Goal: Task Accomplishment & Management: Manage account settings

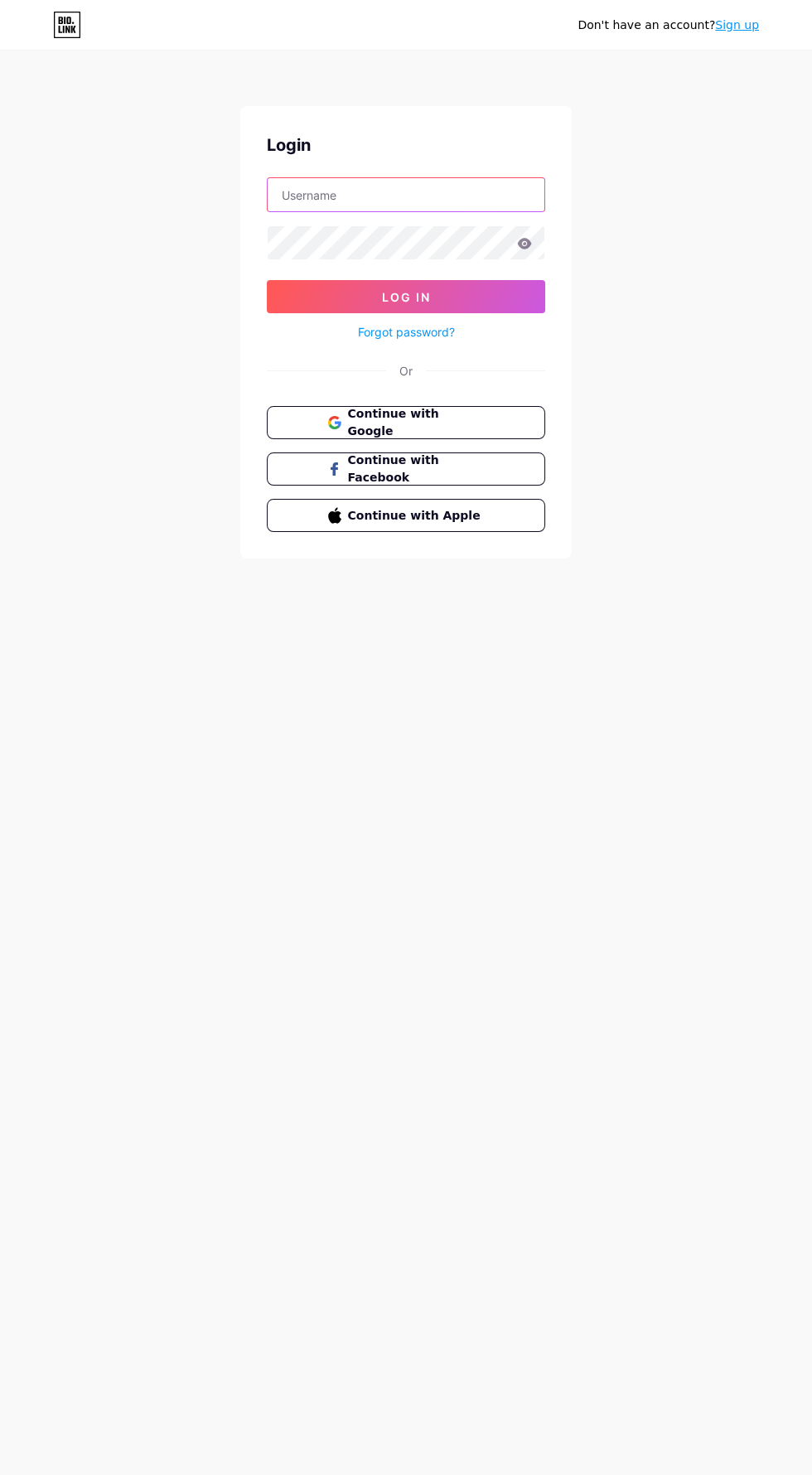
click at [464, 194] on input "text" at bounding box center [406, 195] width 277 height 33
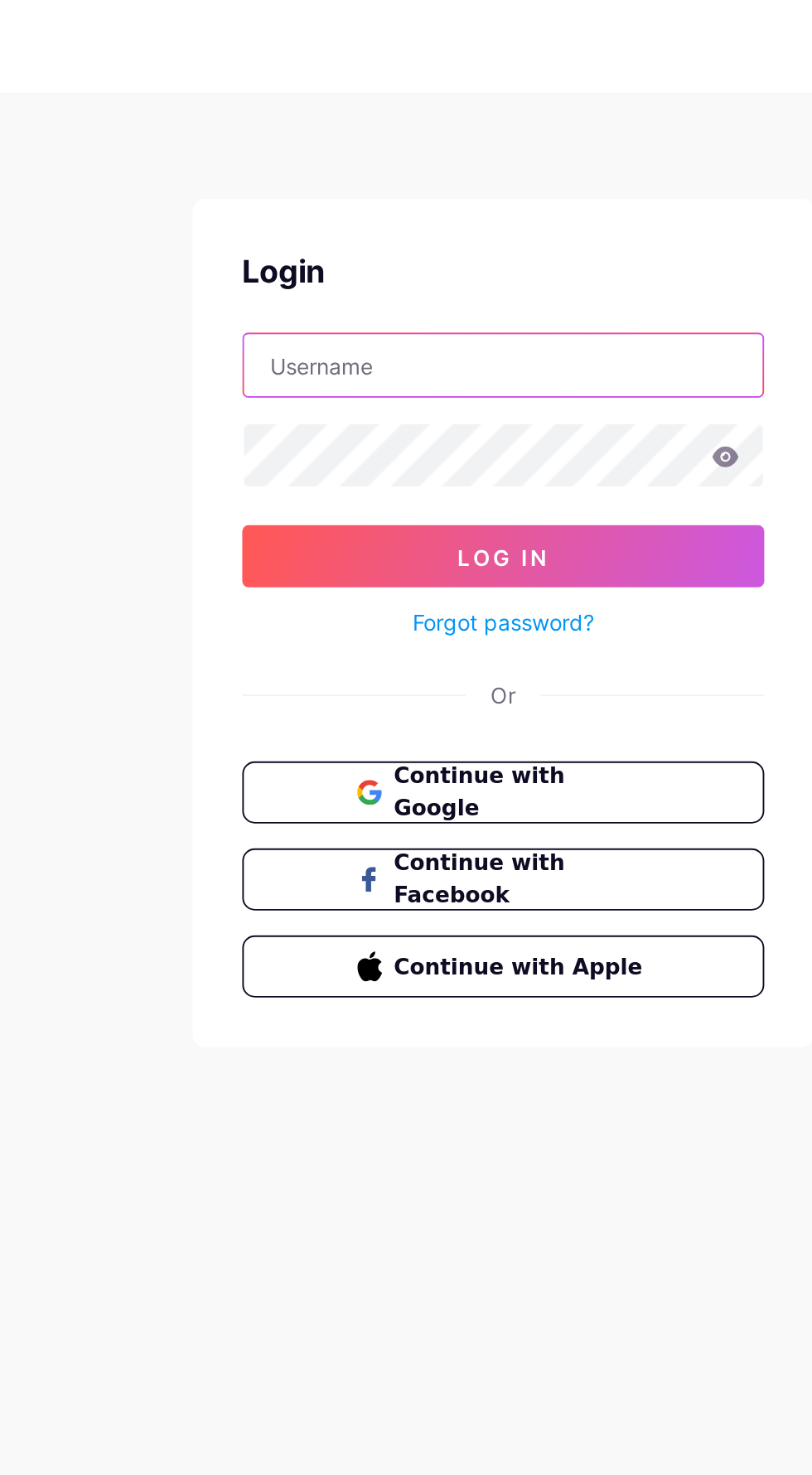
type input "[EMAIL_ADDRESS][DOMAIN_NAME]"
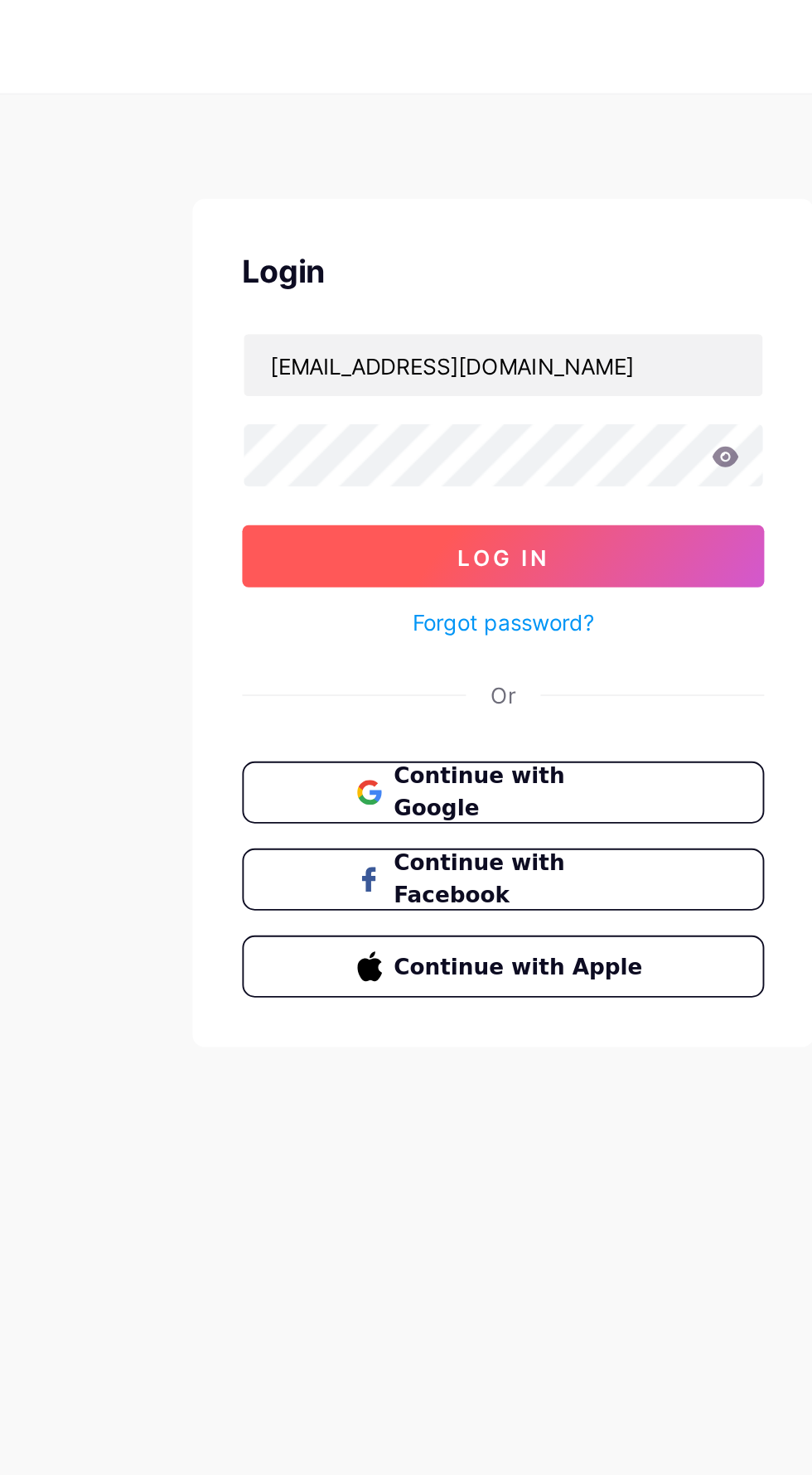
click at [490, 298] on button "Log In" at bounding box center [406, 297] width 278 height 33
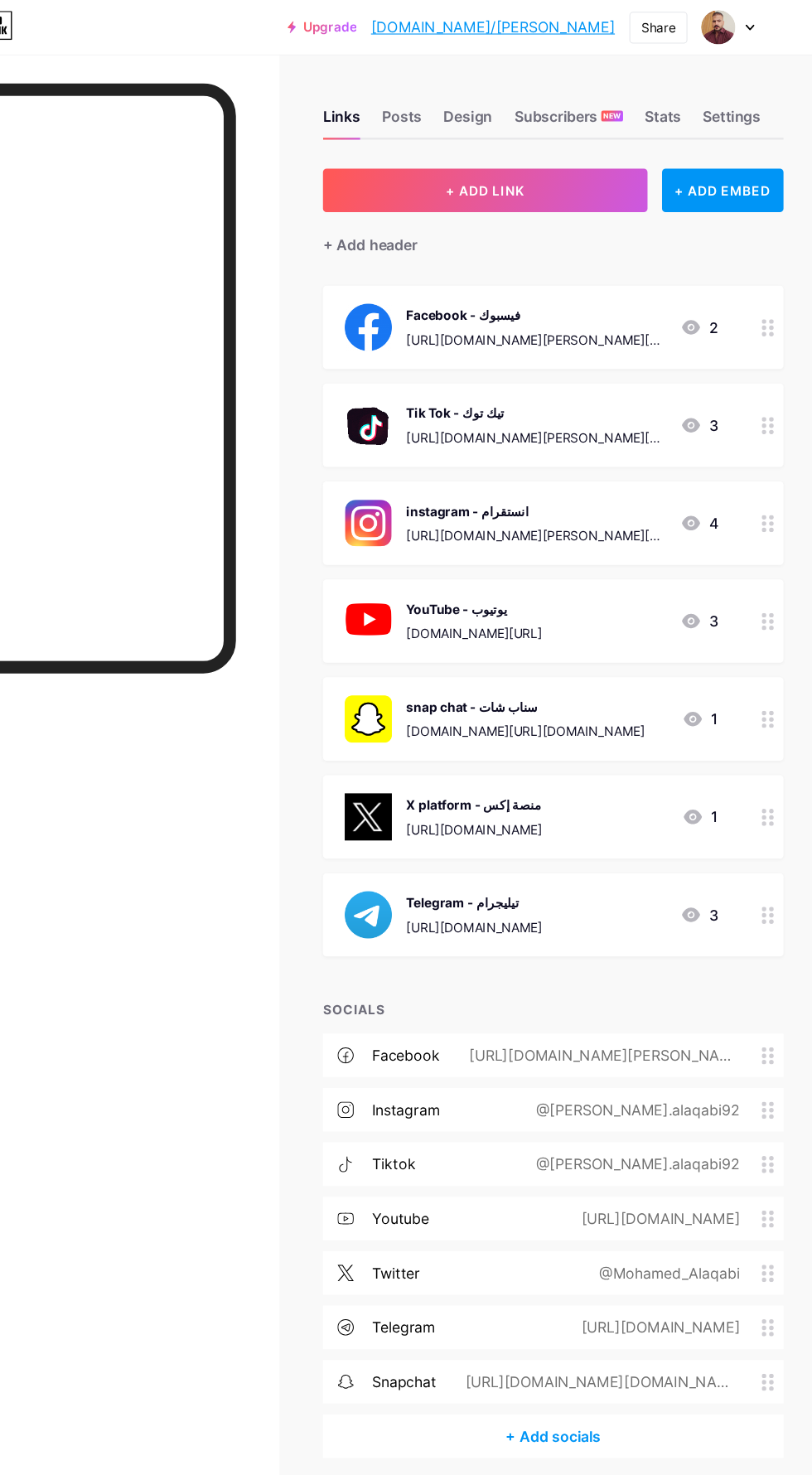
click at [736, 20] on img at bounding box center [726, 25] width 32 height 32
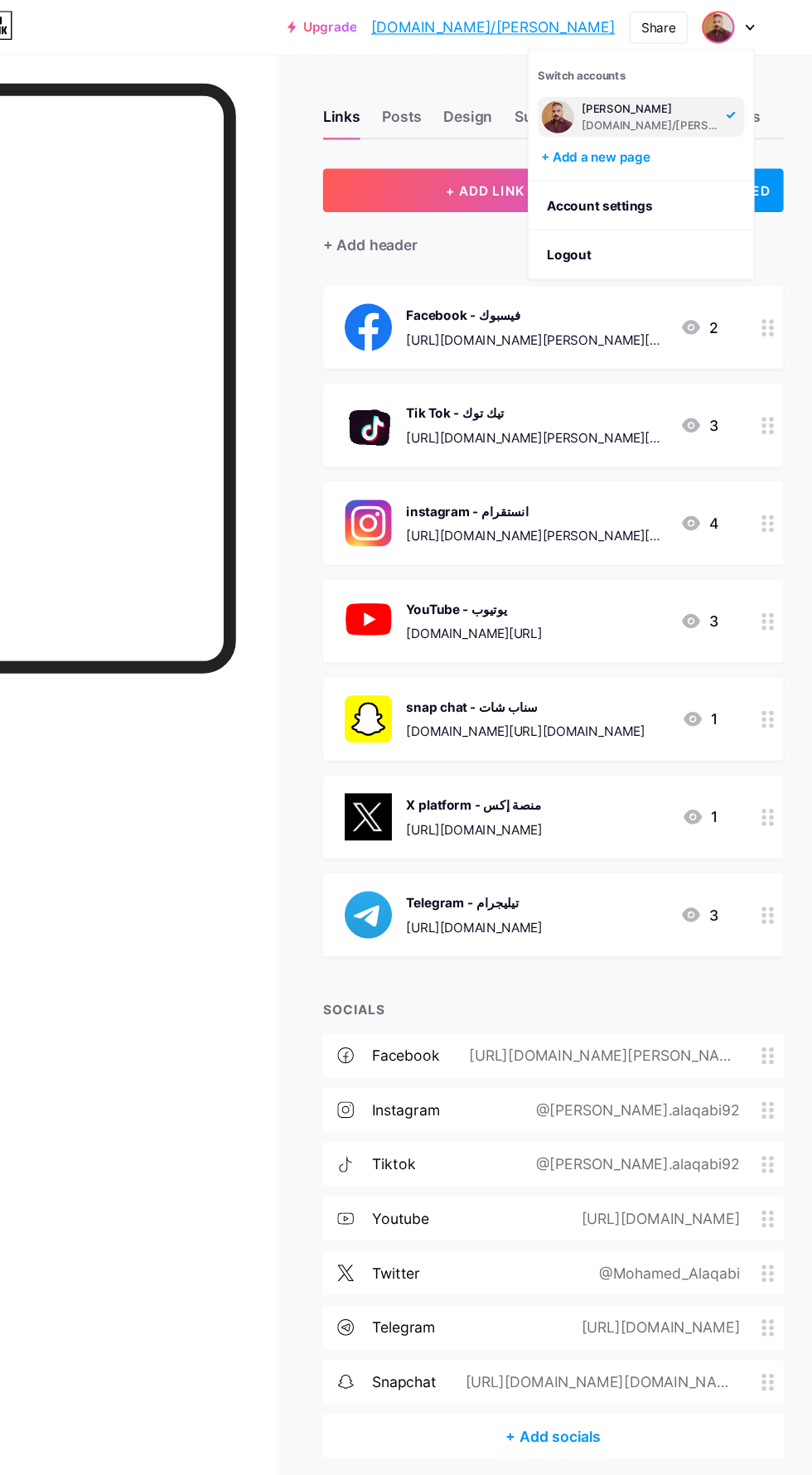
click at [143, 827] on div at bounding box center [155, 801] width 261 height 1448
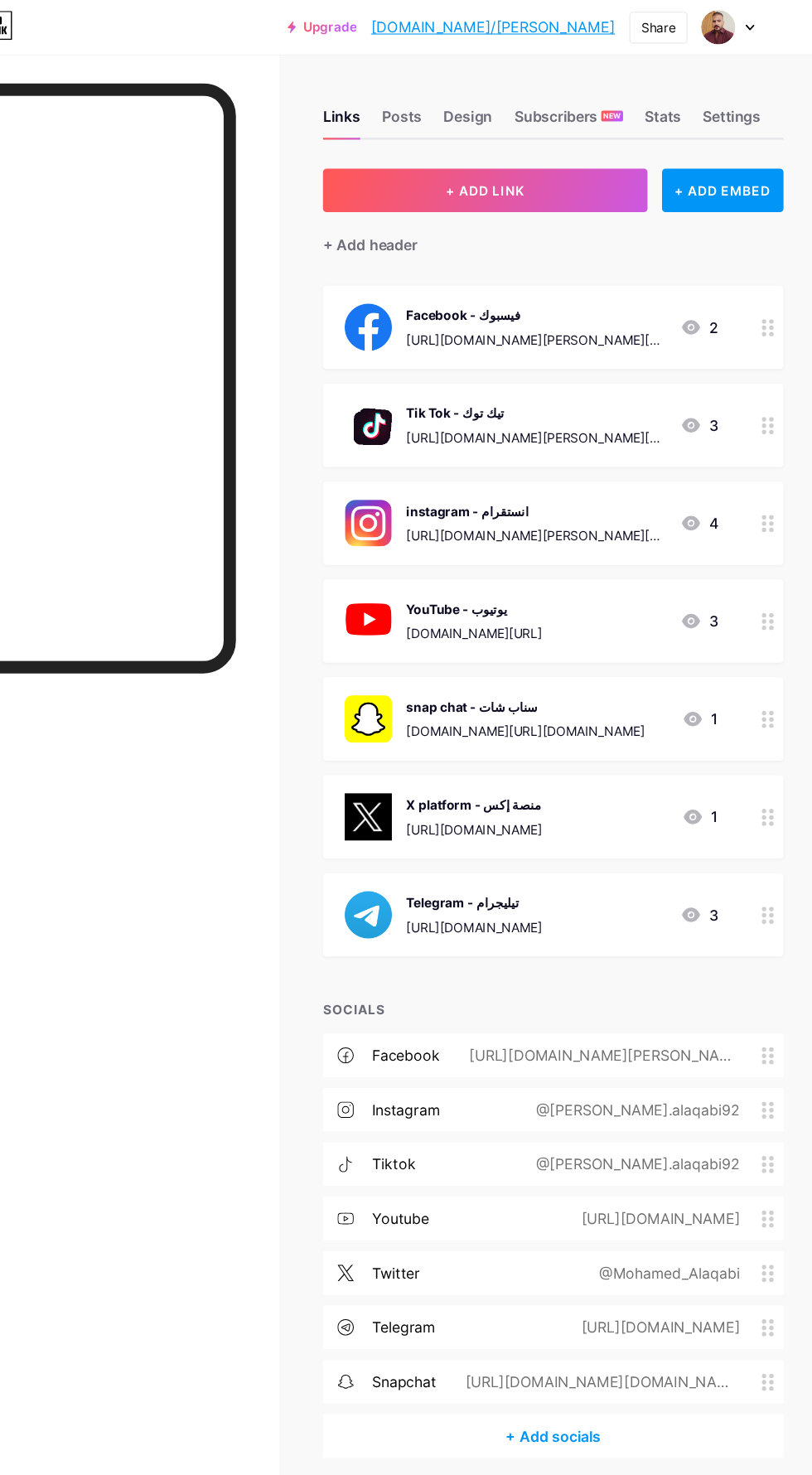
click at [741, 27] on div at bounding box center [735, 25] width 48 height 30
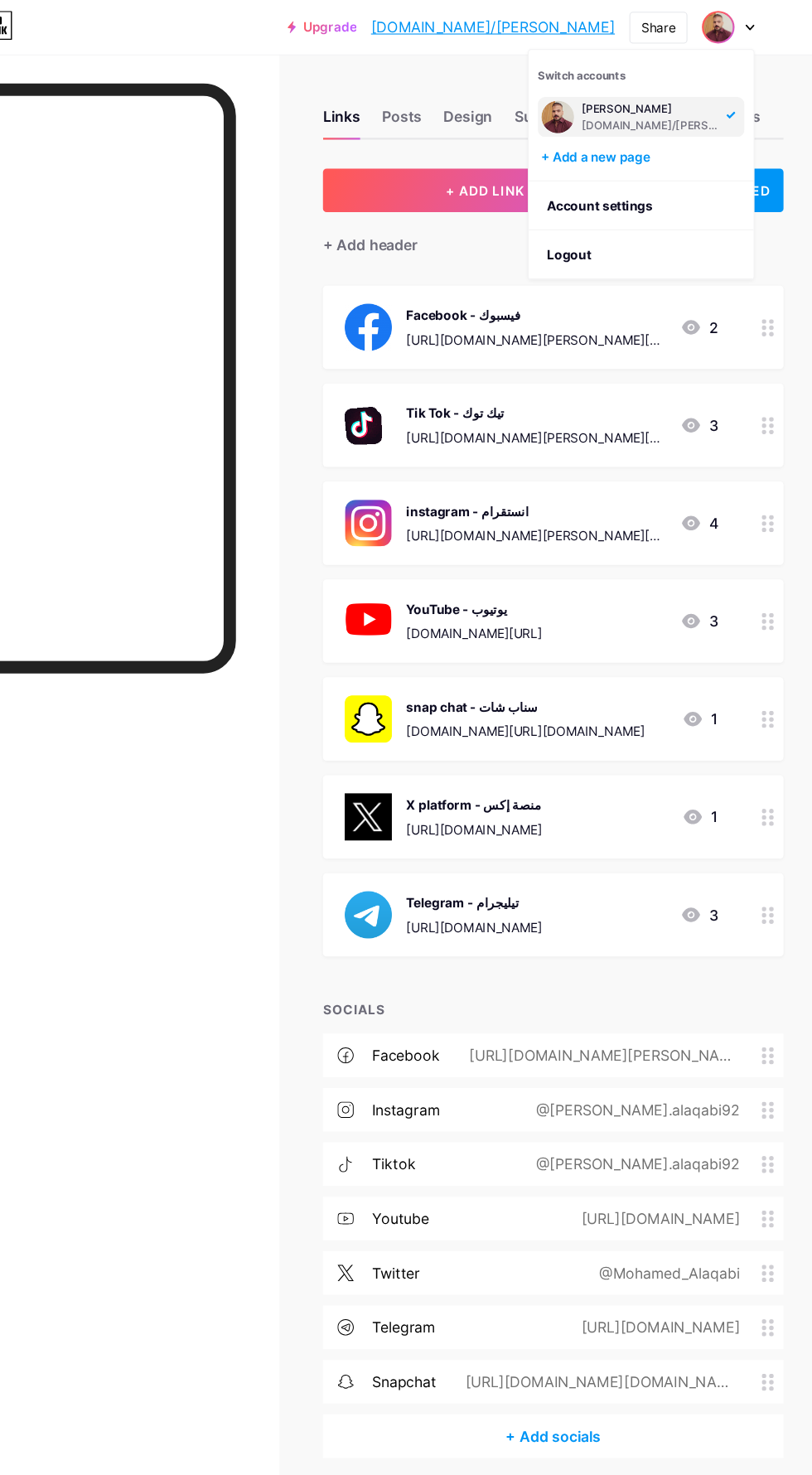
click at [709, 96] on div "[PERSON_NAME]" at bounding box center [664, 100] width 127 height 13
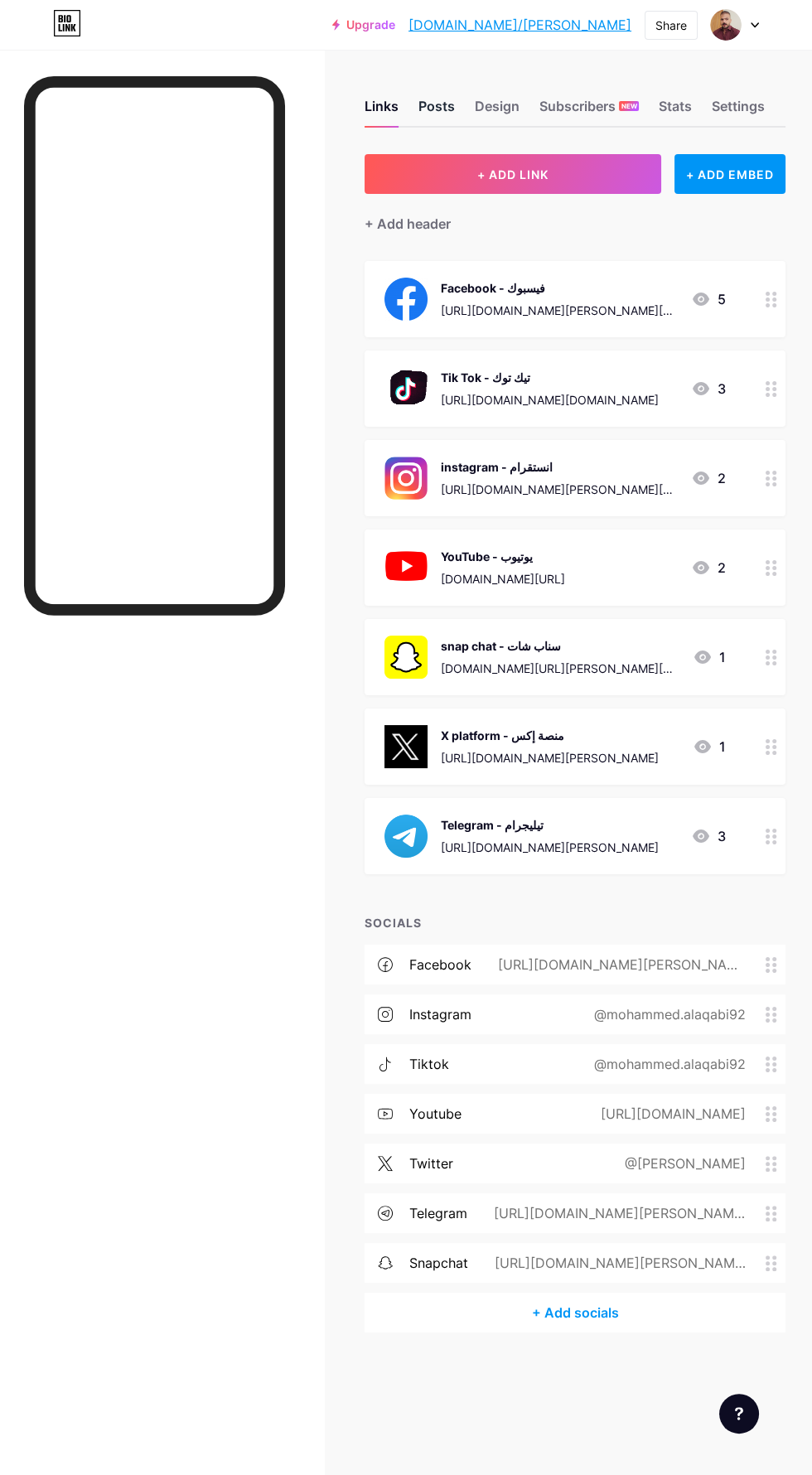
click at [443, 106] on div "Posts" at bounding box center [436, 111] width 37 height 30
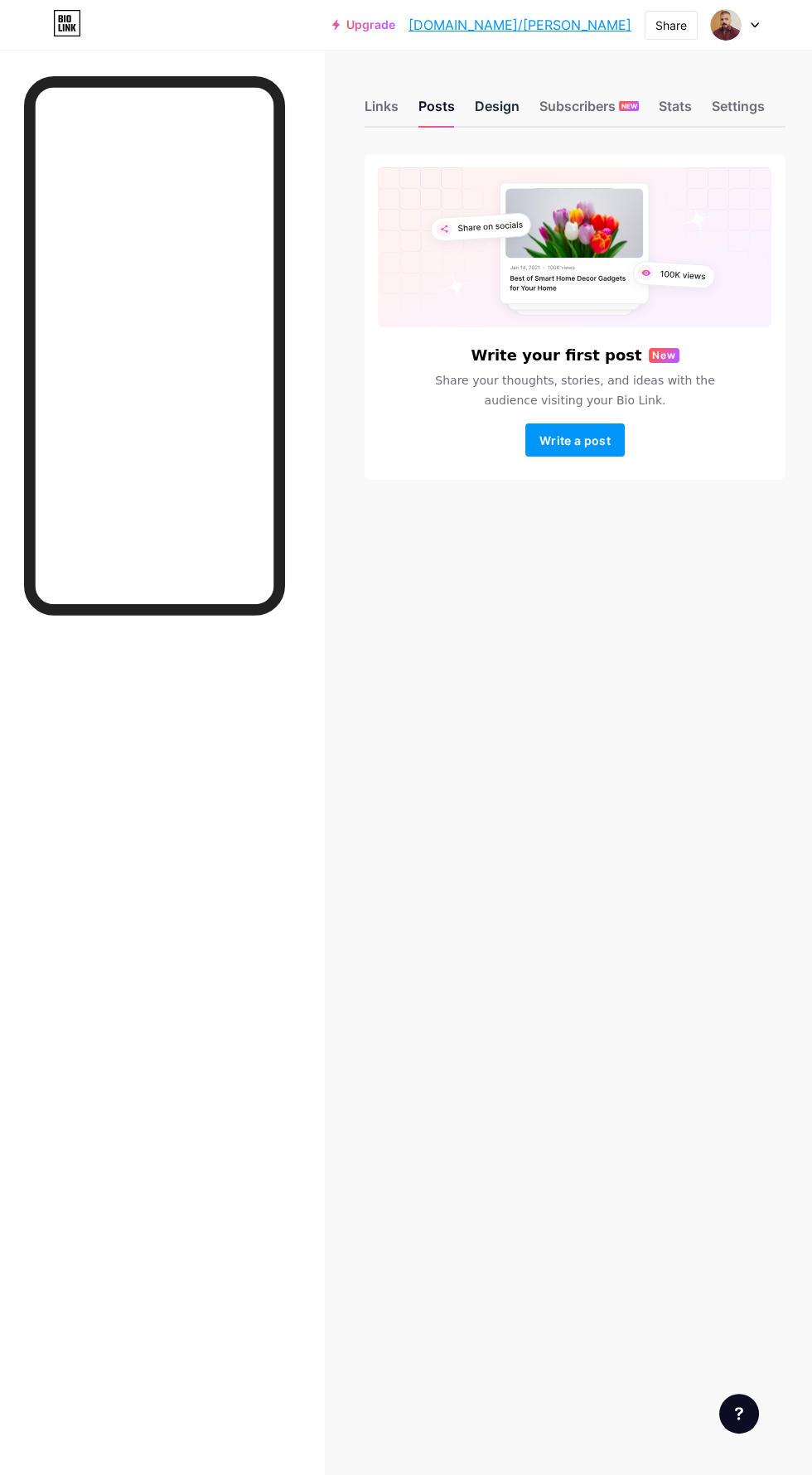
click at [512, 104] on div "Design" at bounding box center [497, 111] width 45 height 30
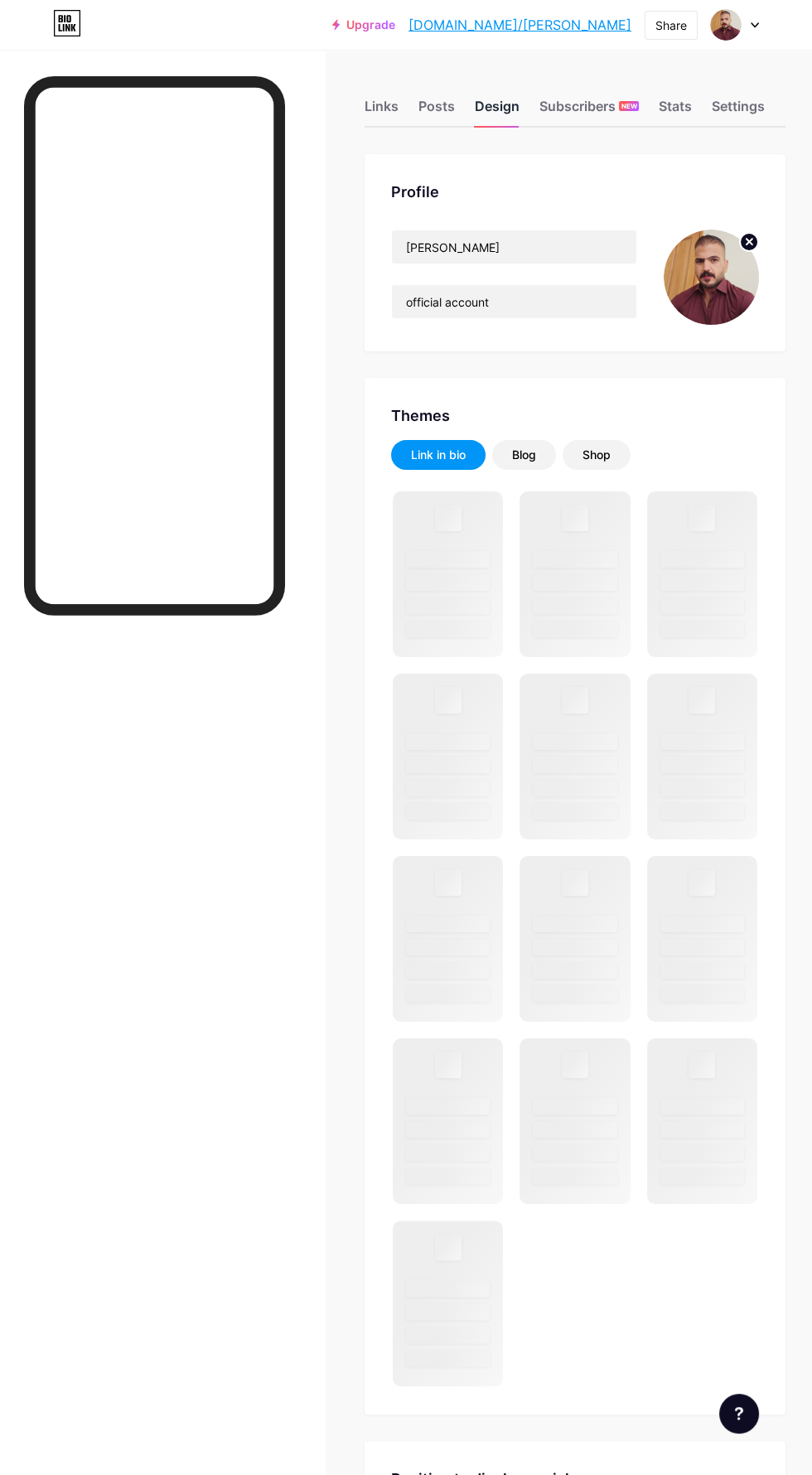
click at [757, 250] on icon at bounding box center [749, 242] width 20 height 20
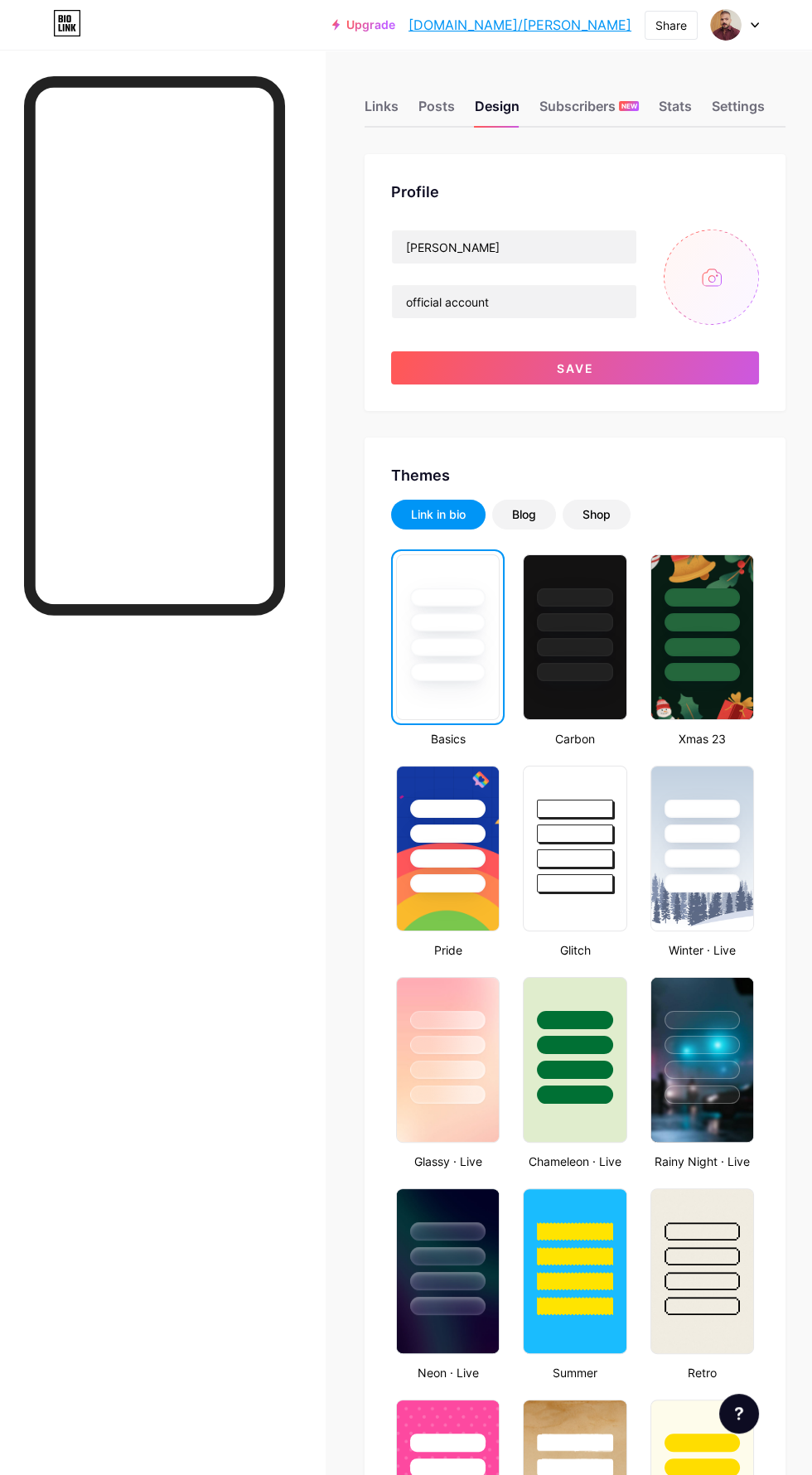
click at [720, 253] on input "file" at bounding box center [711, 277] width 96 height 96
type input "C:\fakepath\٢٠٢٥٠٨١٨٠٦٢٣٣٠٨٦.jpg"
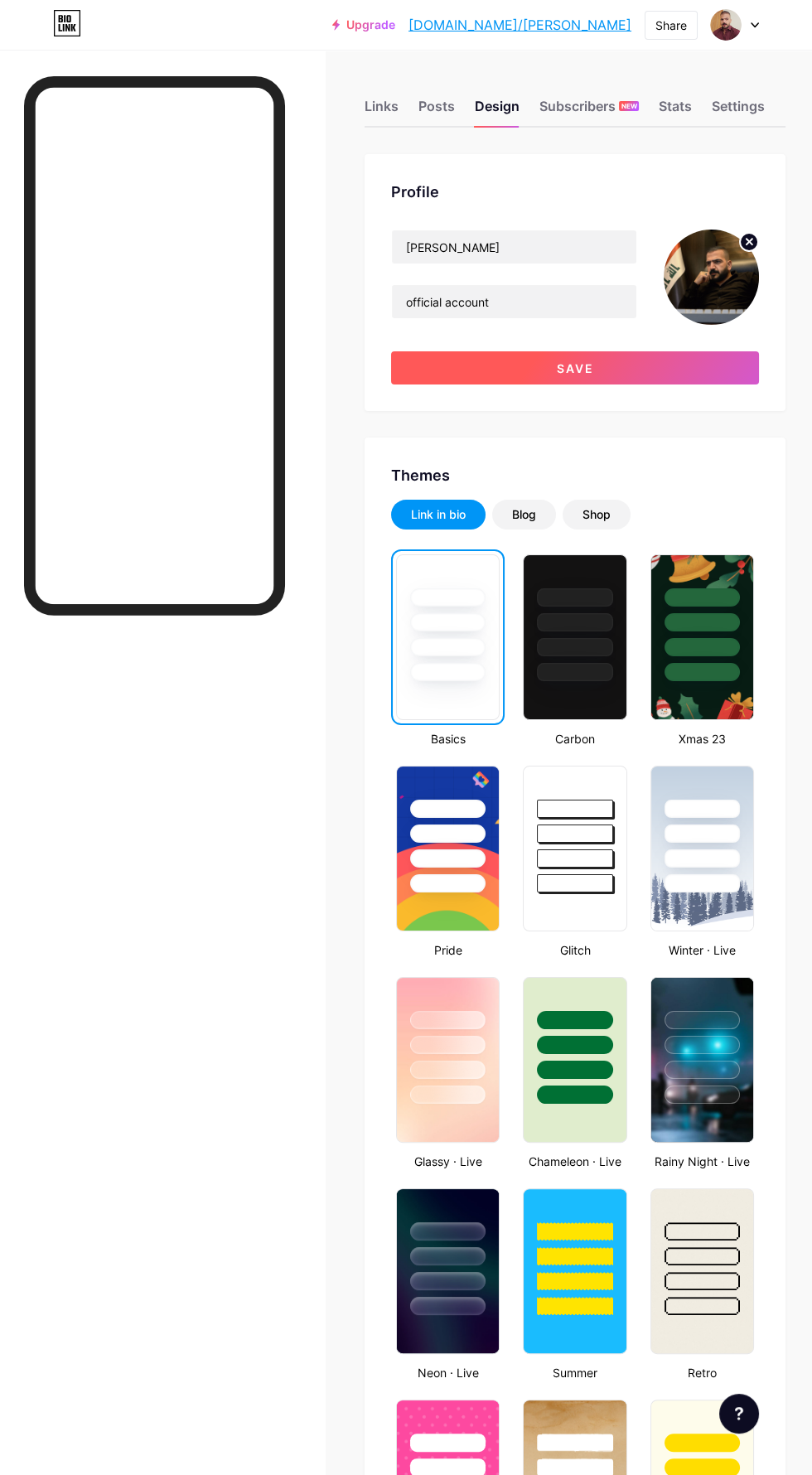
click at [718, 363] on button "Save" at bounding box center [574, 368] width 368 height 33
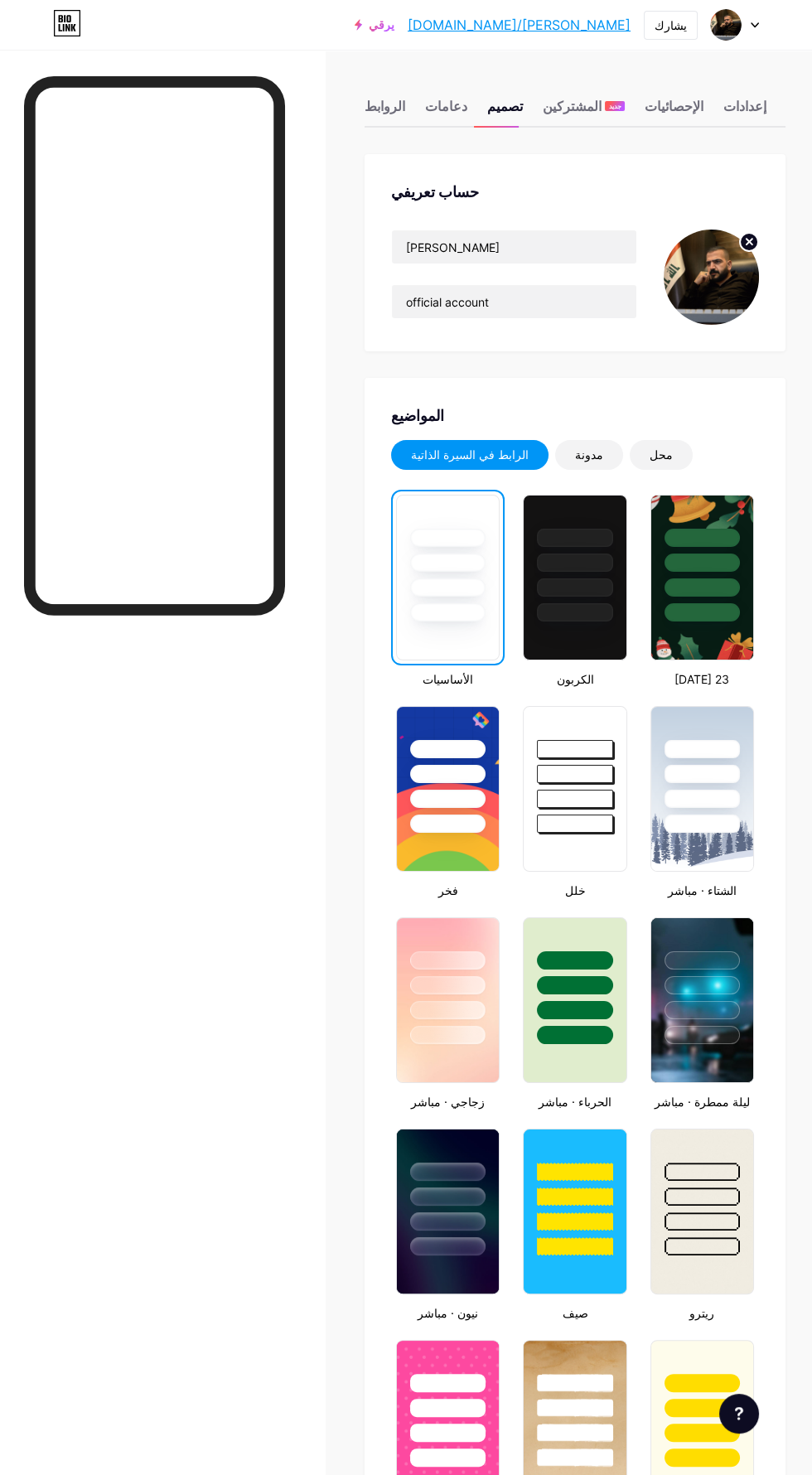
click at [563, 101] on font "المشتركين" at bounding box center [572, 106] width 59 height 17
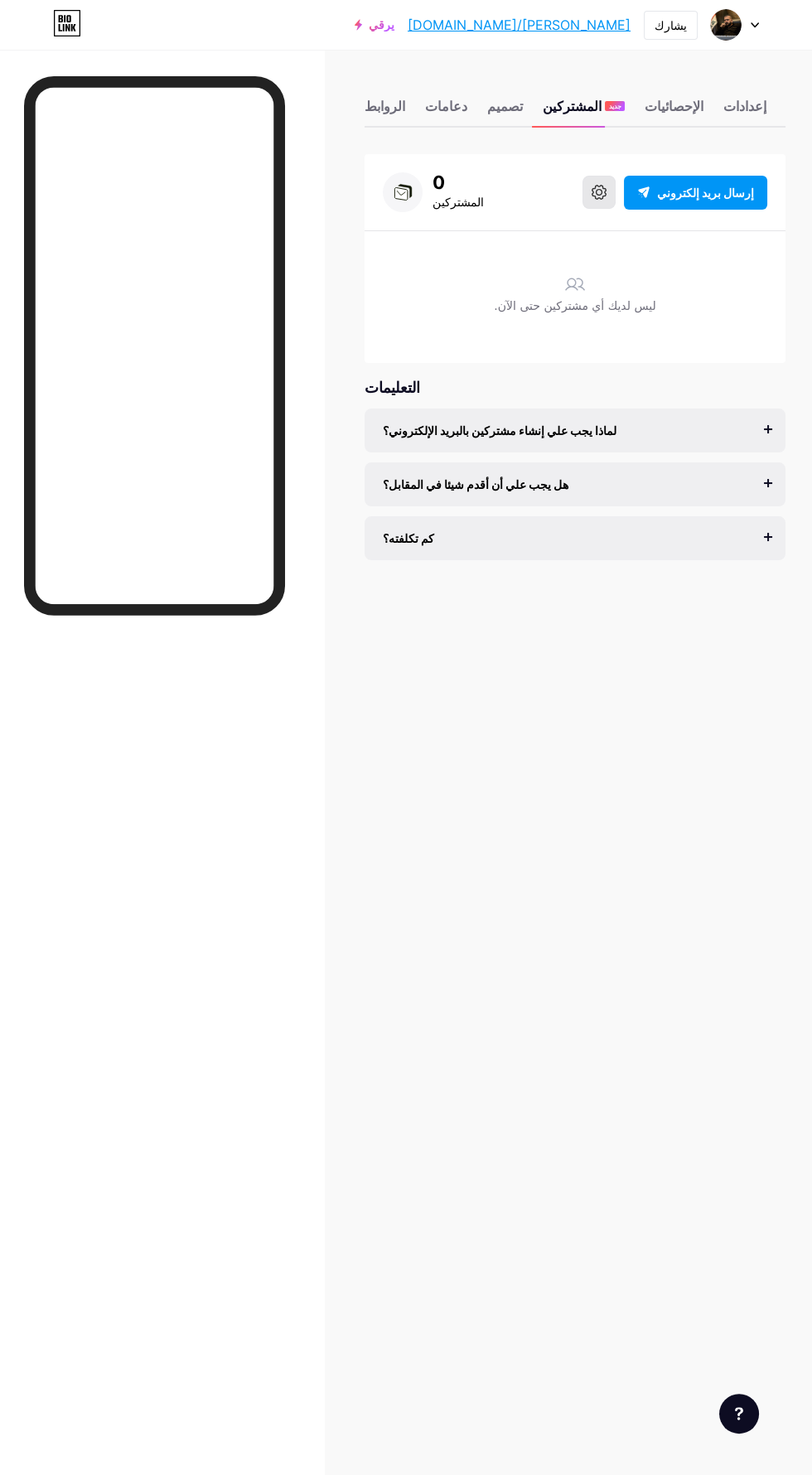
click at [607, 198] on icon at bounding box center [599, 192] width 15 height 15
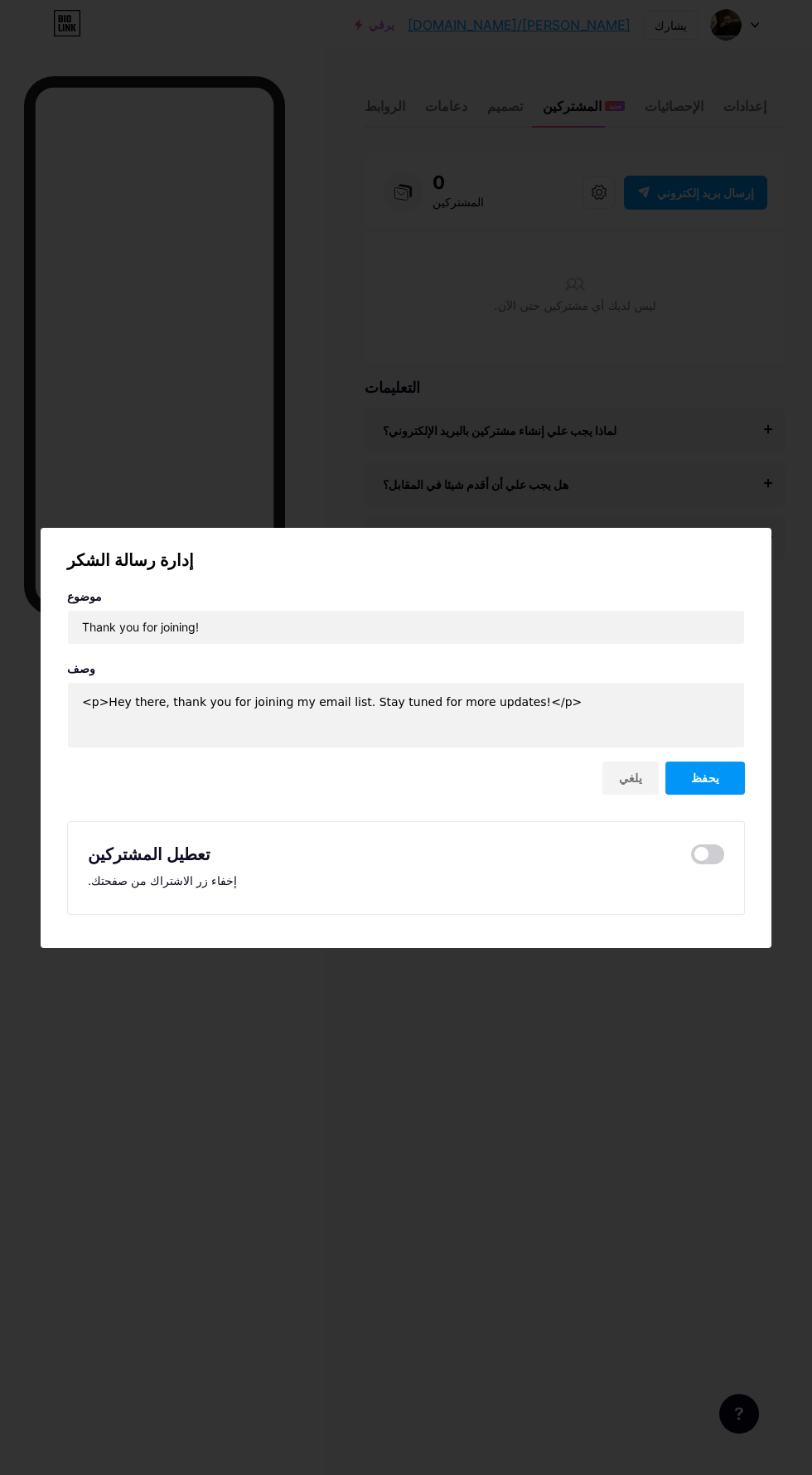
click at [711, 1116] on div at bounding box center [406, 738] width 812 height 1475
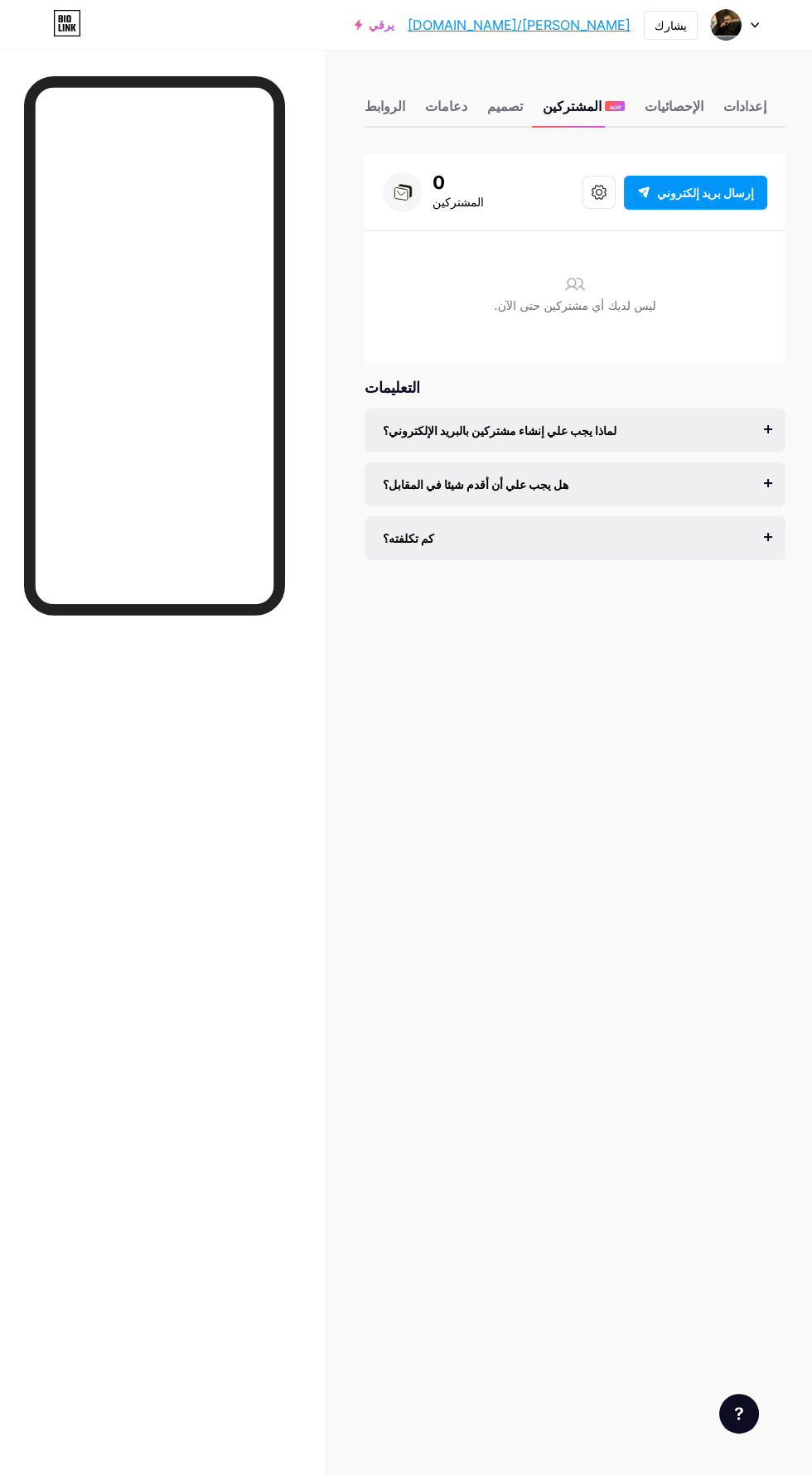
click at [749, 186] on font "إرسال بريد إلكتروني" at bounding box center [705, 192] width 97 height 14
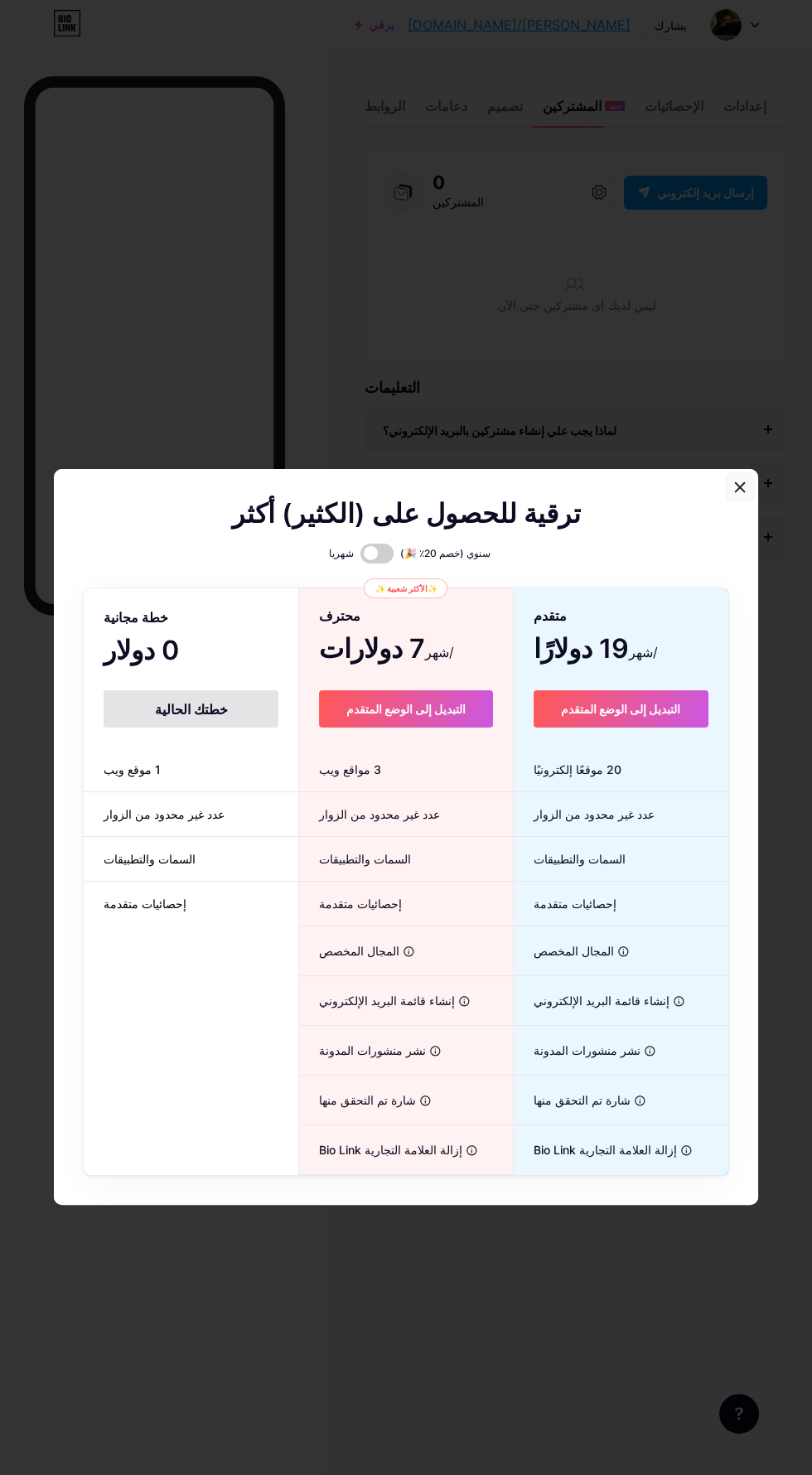
click at [750, 502] on div at bounding box center [740, 487] width 30 height 30
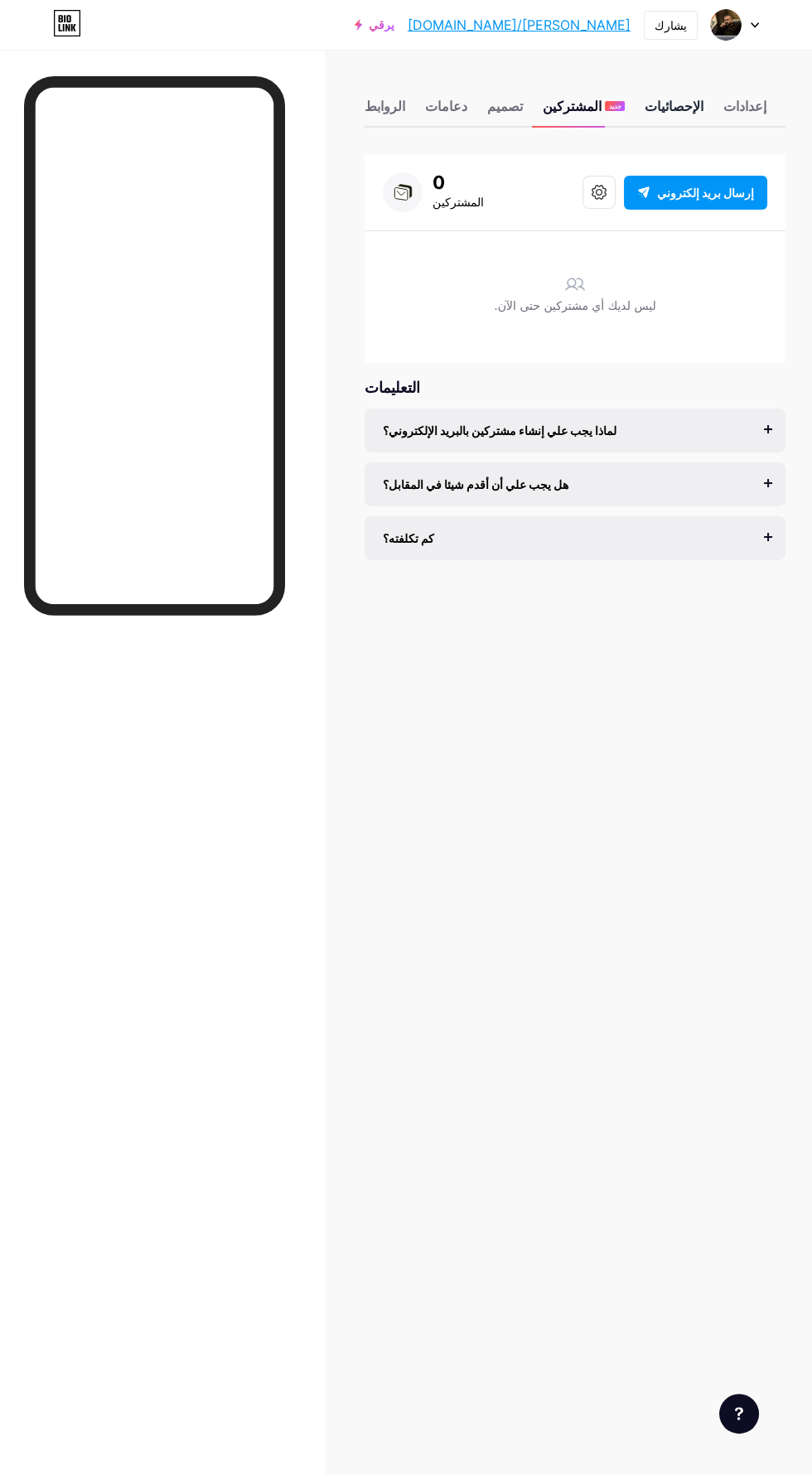
click at [660, 106] on font "الإحصائيات" at bounding box center [673, 106] width 59 height 17
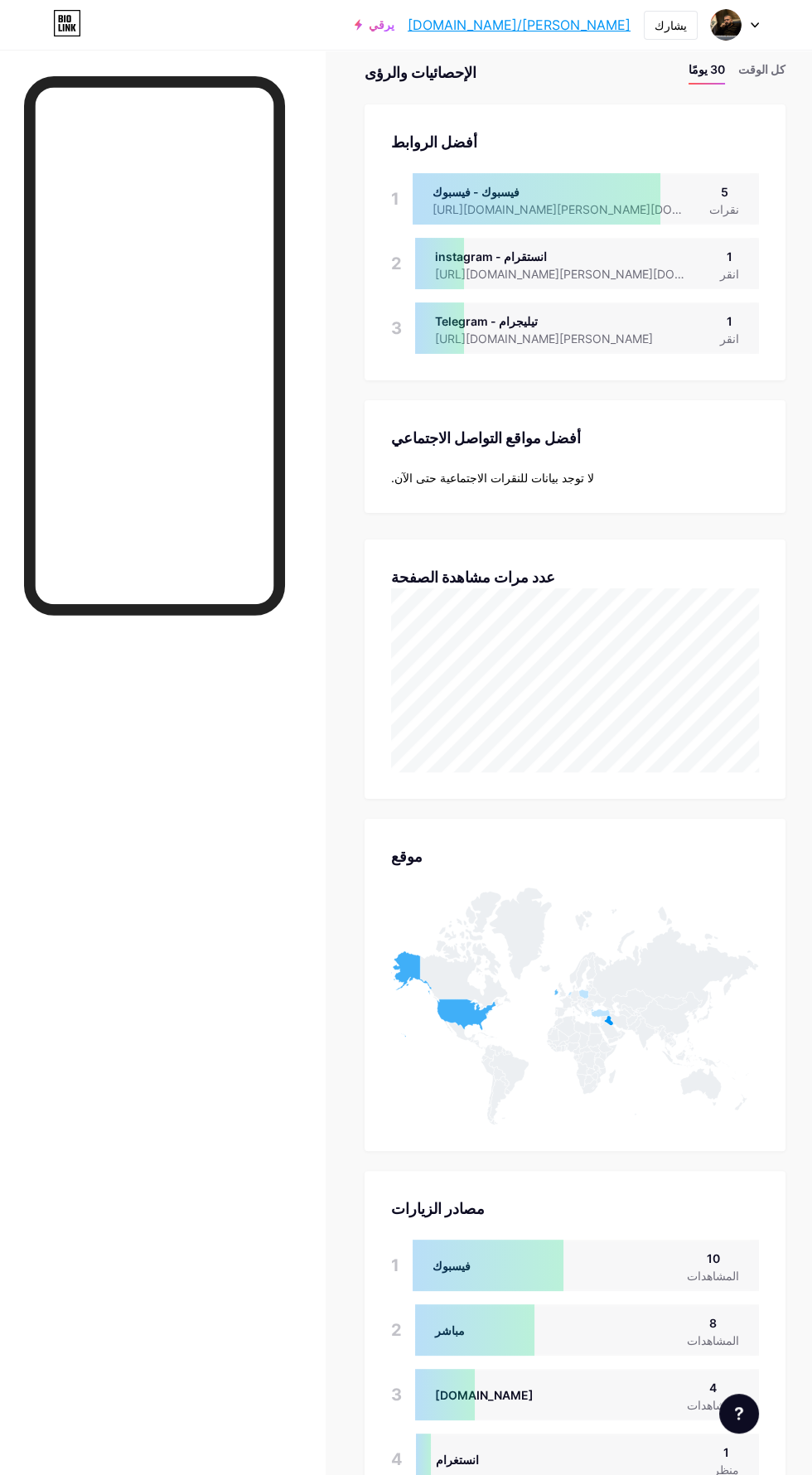
scroll to position [94, 0]
click at [401, 950] on icon at bounding box center [574, 1005] width 368 height 237
click at [406, 976] on icon at bounding box center [443, 994] width 106 height 86
click at [395, 966] on icon at bounding box center [443, 994] width 106 height 86
click at [454, 1007] on icon at bounding box center [443, 994] width 106 height 86
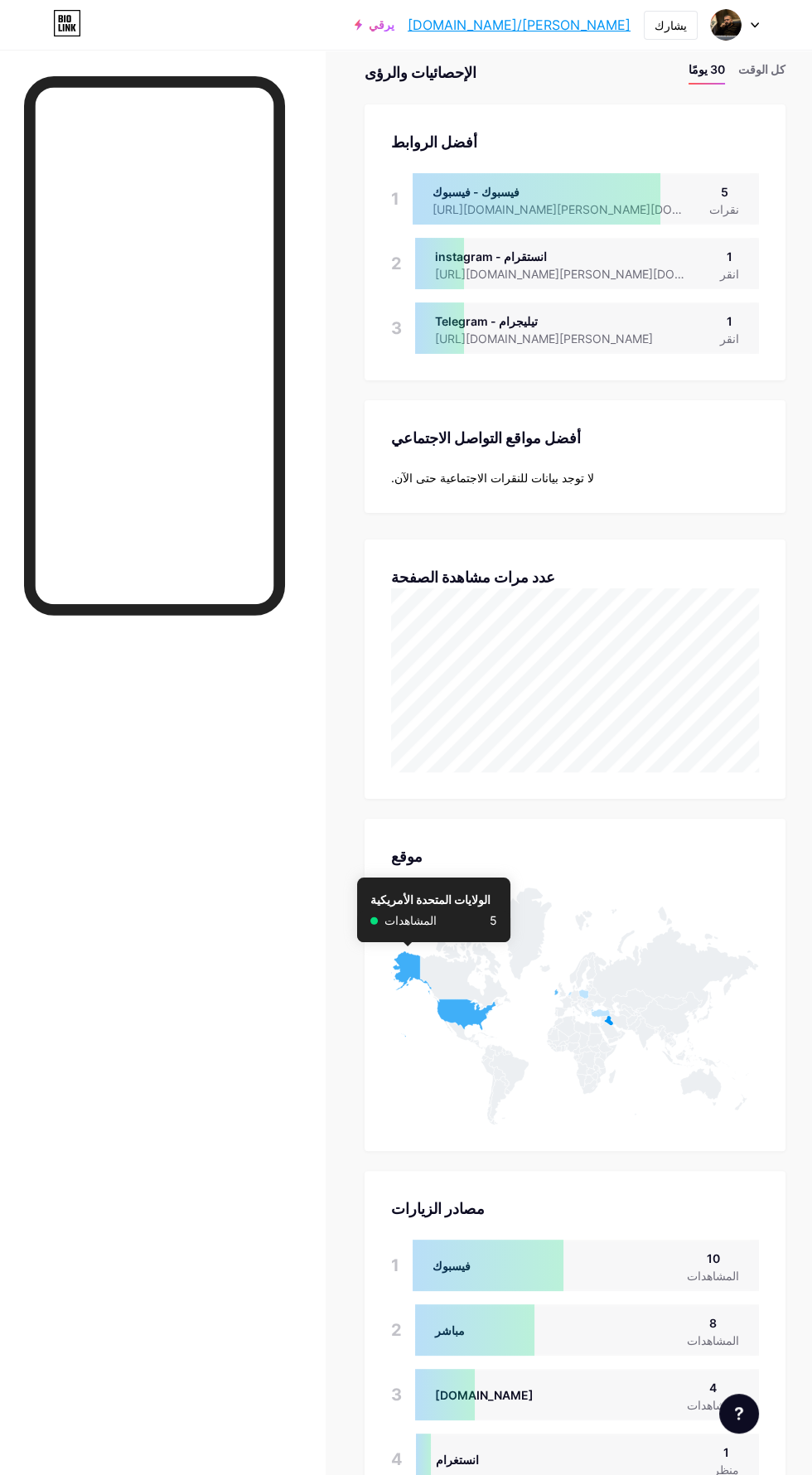
click at [456, 1011] on icon at bounding box center [443, 994] width 106 height 86
click at [451, 1033] on icon at bounding box center [574, 1005] width 368 height 237
click at [451, 1018] on icon at bounding box center [443, 994] width 106 height 86
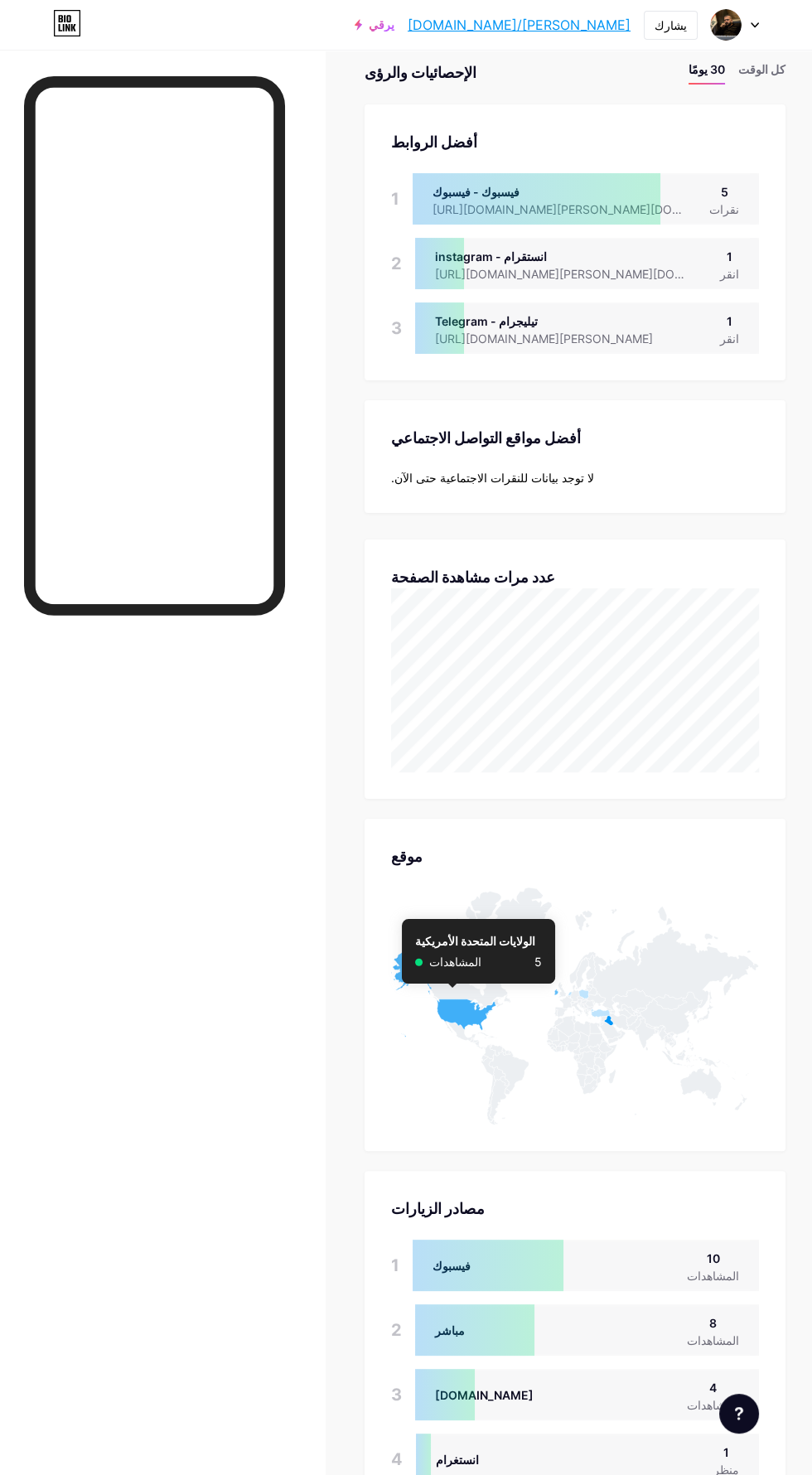
click at [563, 997] on icon at bounding box center [574, 1005] width 368 height 237
click at [551, 989] on icon at bounding box center [574, 1005] width 368 height 237
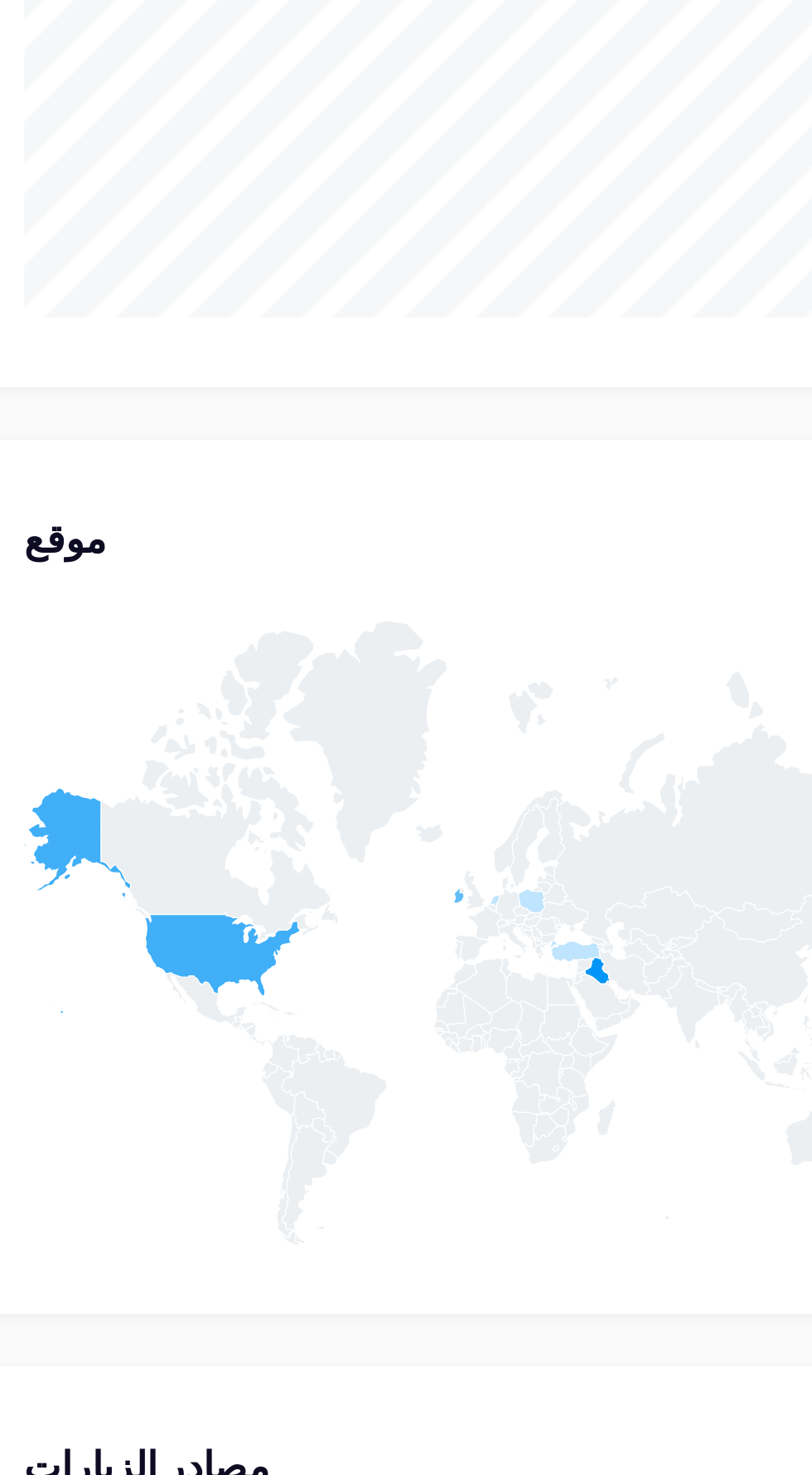
click at [553, 995] on icon at bounding box center [574, 1005] width 368 height 237
click at [553, 996] on icon at bounding box center [574, 1005] width 368 height 237
click at [585, 994] on icon at bounding box center [584, 994] width 10 height 10
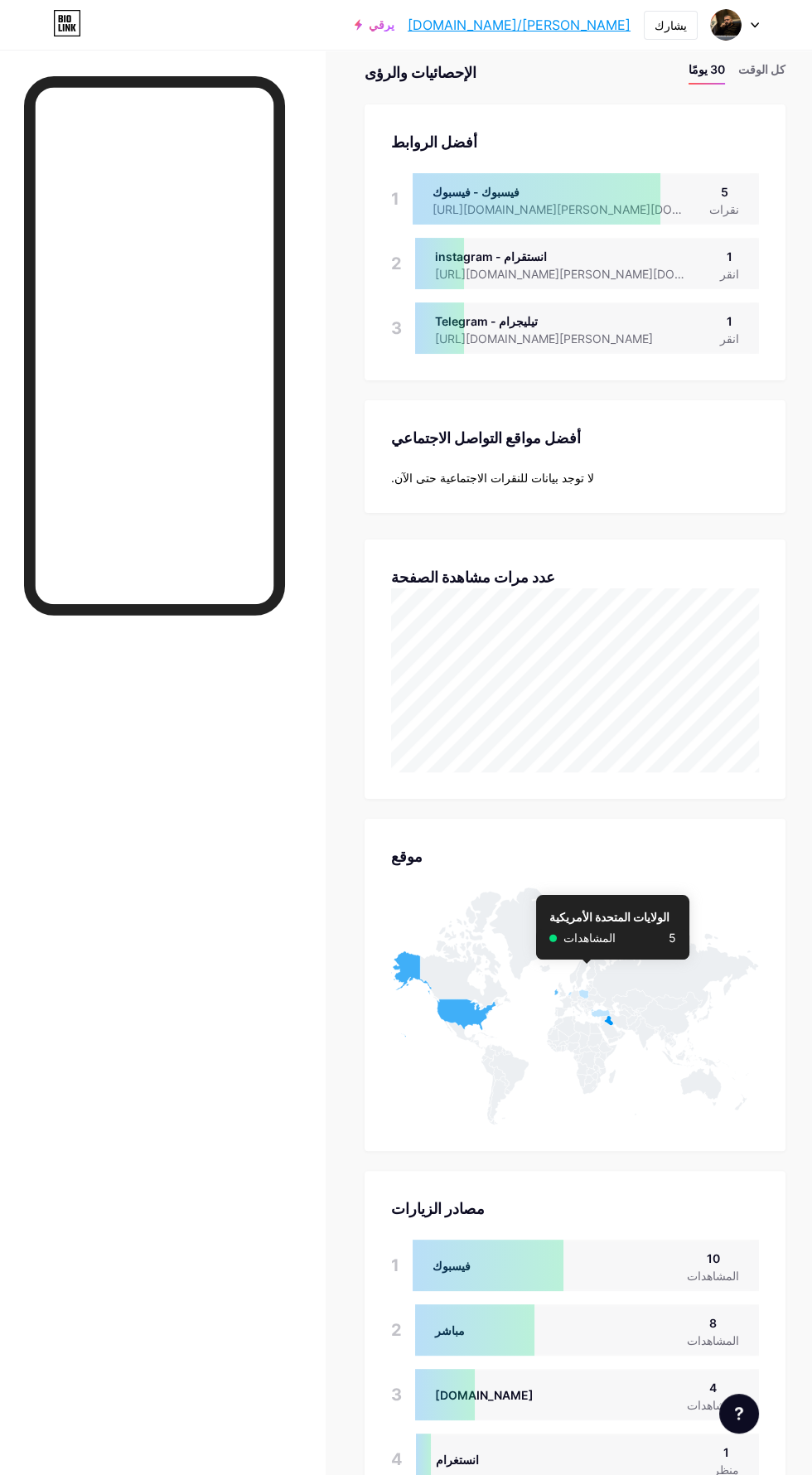
click at [221, 1066] on div at bounding box center [155, 801] width 261 height 1448
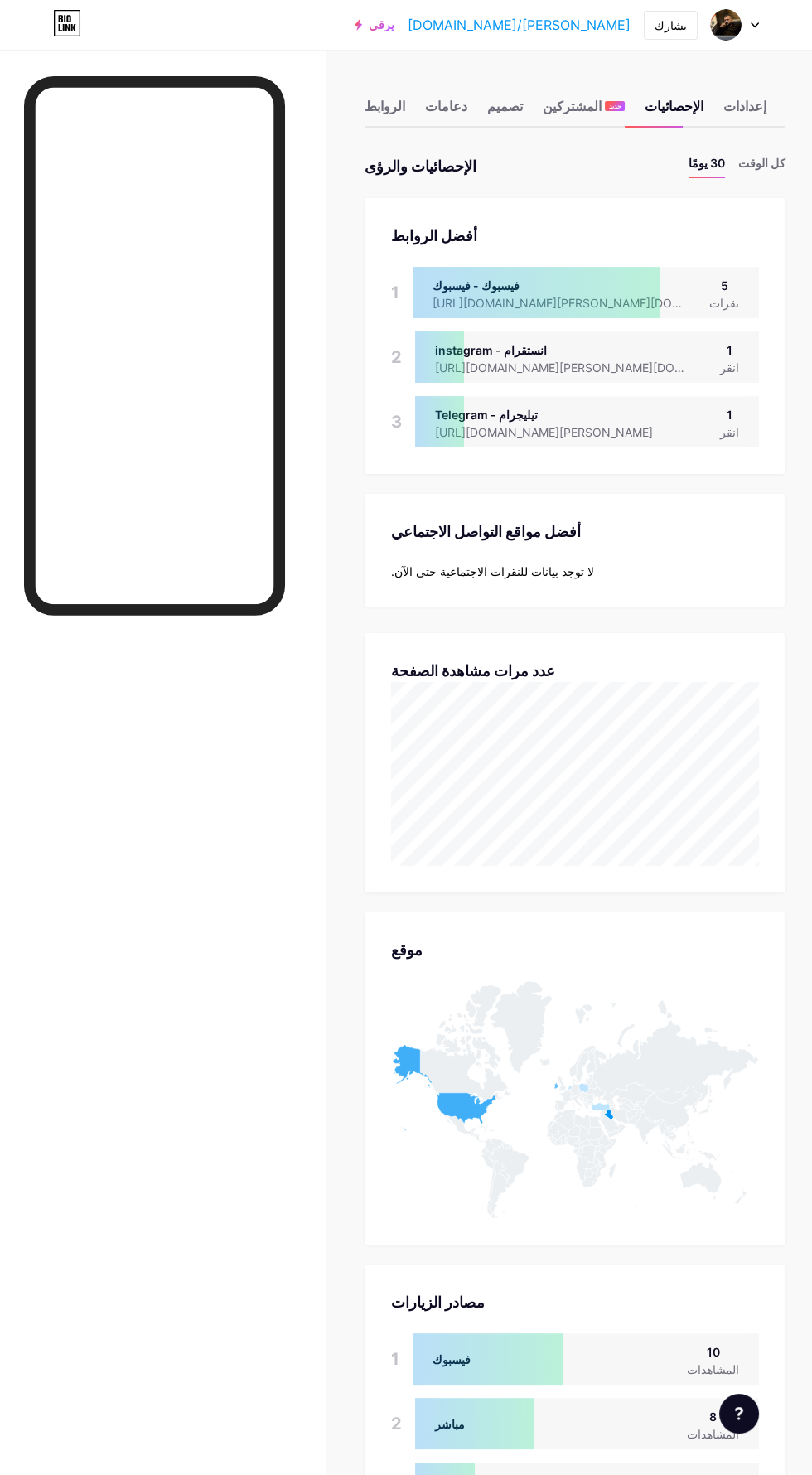
click at [732, 122] on div "إعدادات" at bounding box center [745, 111] width 43 height 30
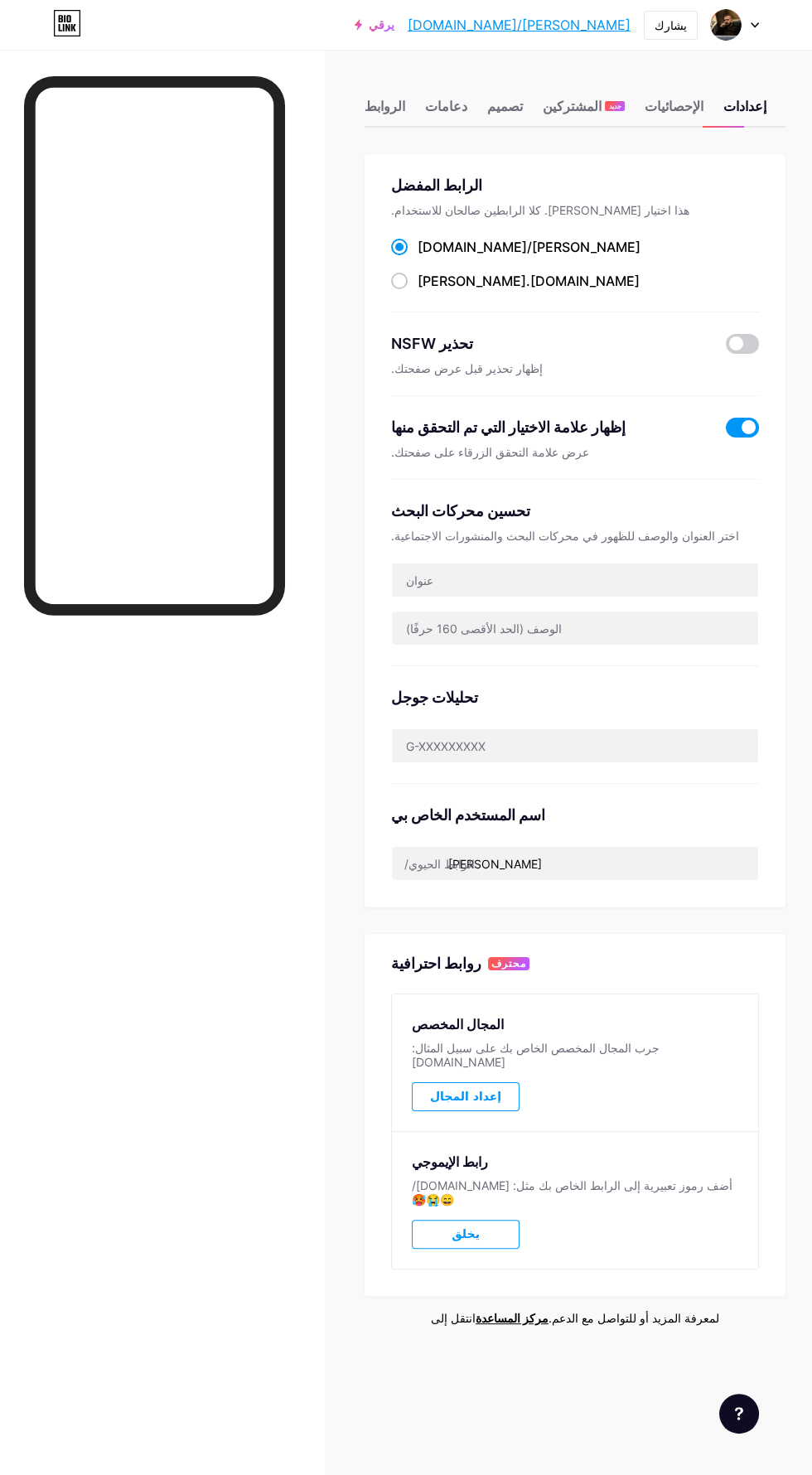
click at [495, 1083] on button "إعداد المجال" at bounding box center [465, 1097] width 108 height 29
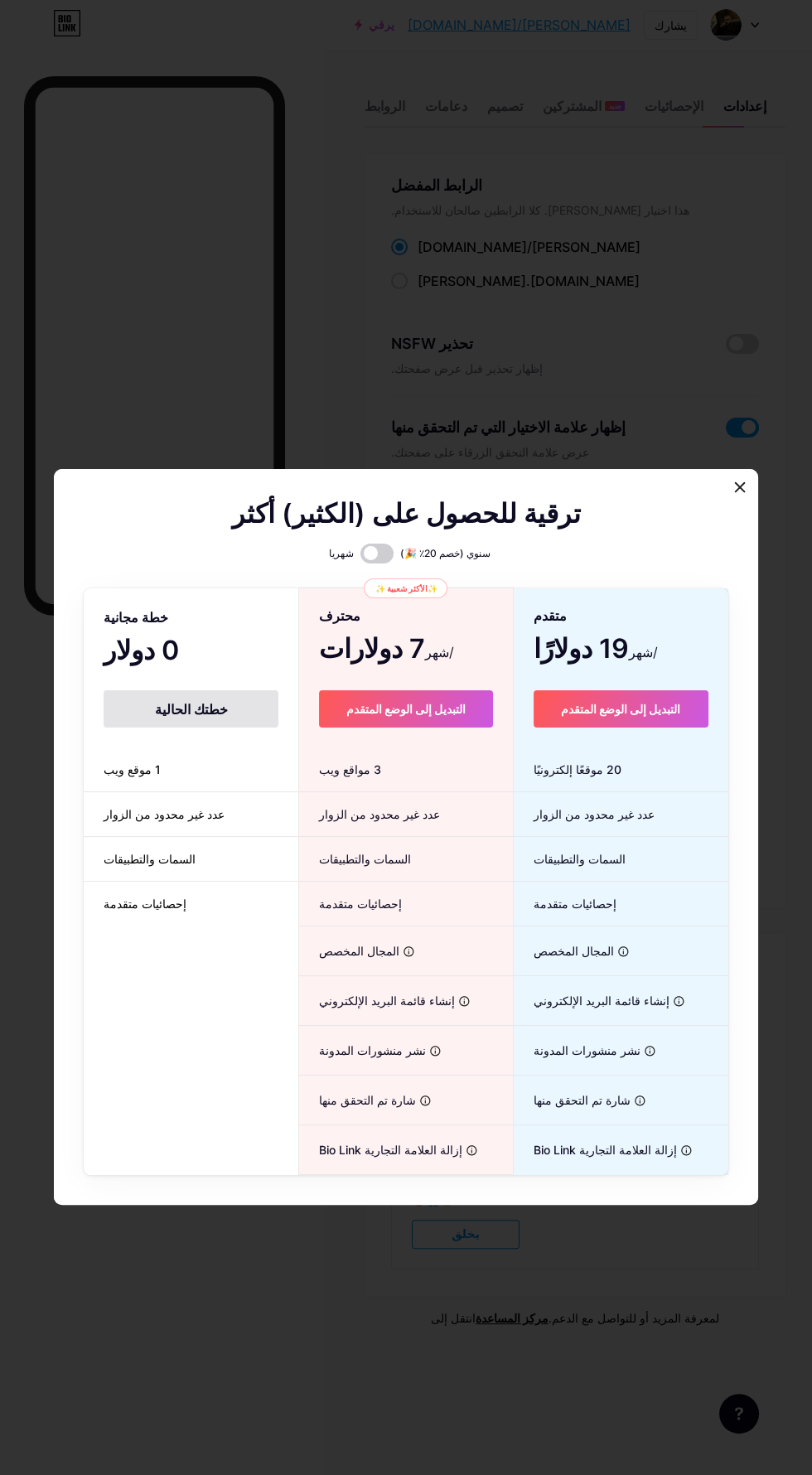
click at [665, 1416] on div at bounding box center [406, 738] width 812 height 1475
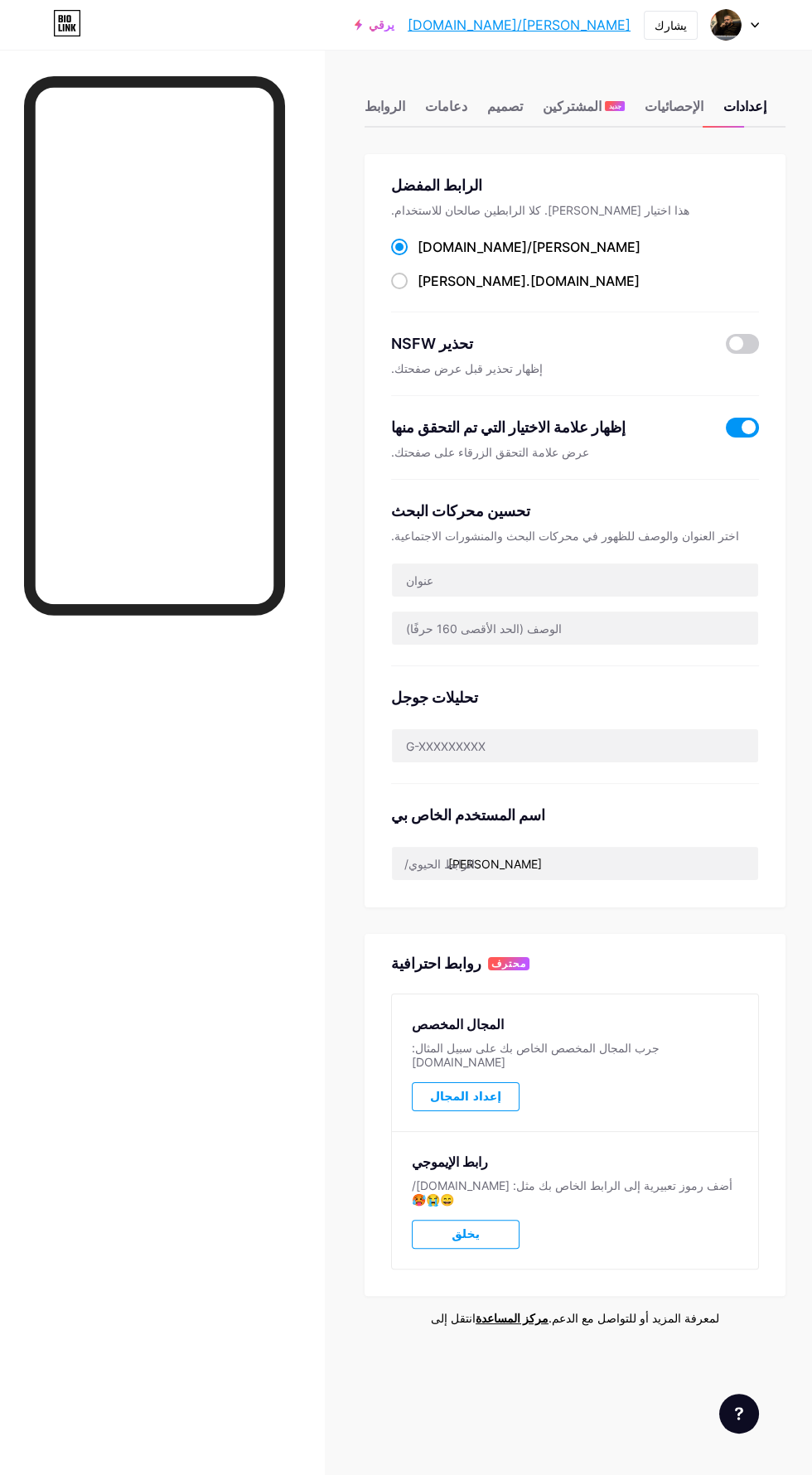
click at [380, 106] on font "الروابط" at bounding box center [385, 106] width 41 height 17
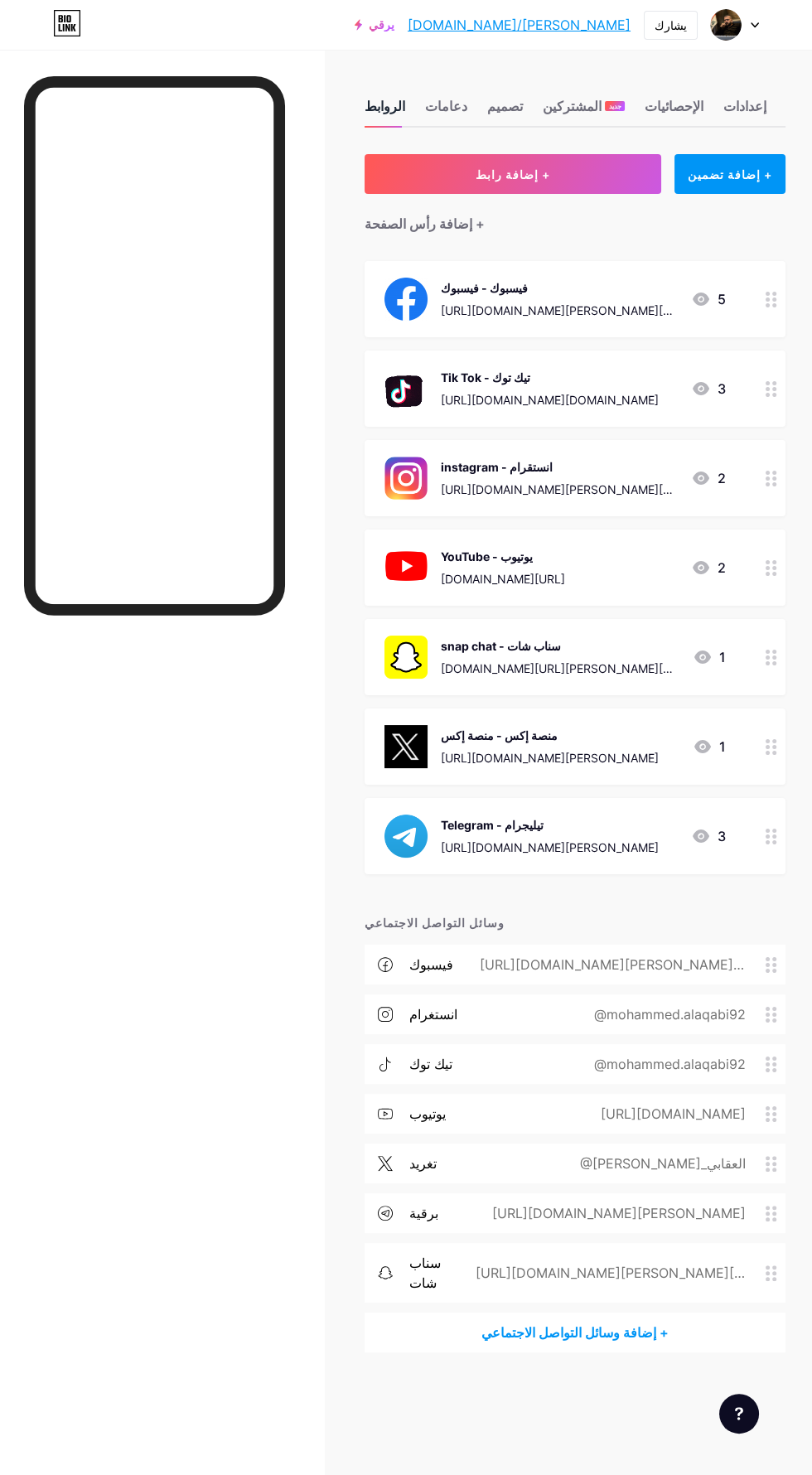
click at [725, 30] on img at bounding box center [726, 25] width 32 height 32
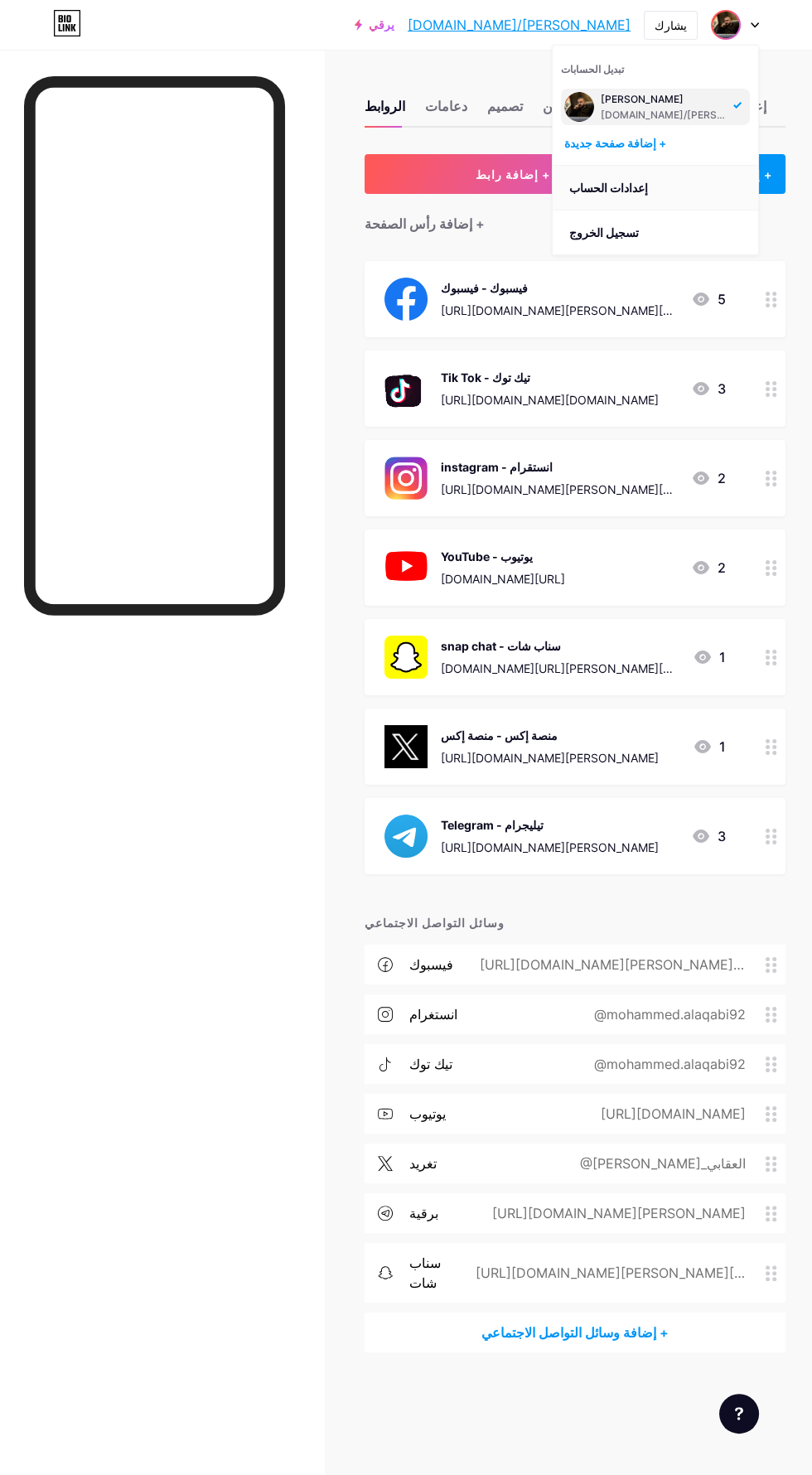
click at [661, 200] on link "إعدادات الحساب" at bounding box center [655, 188] width 205 height 45
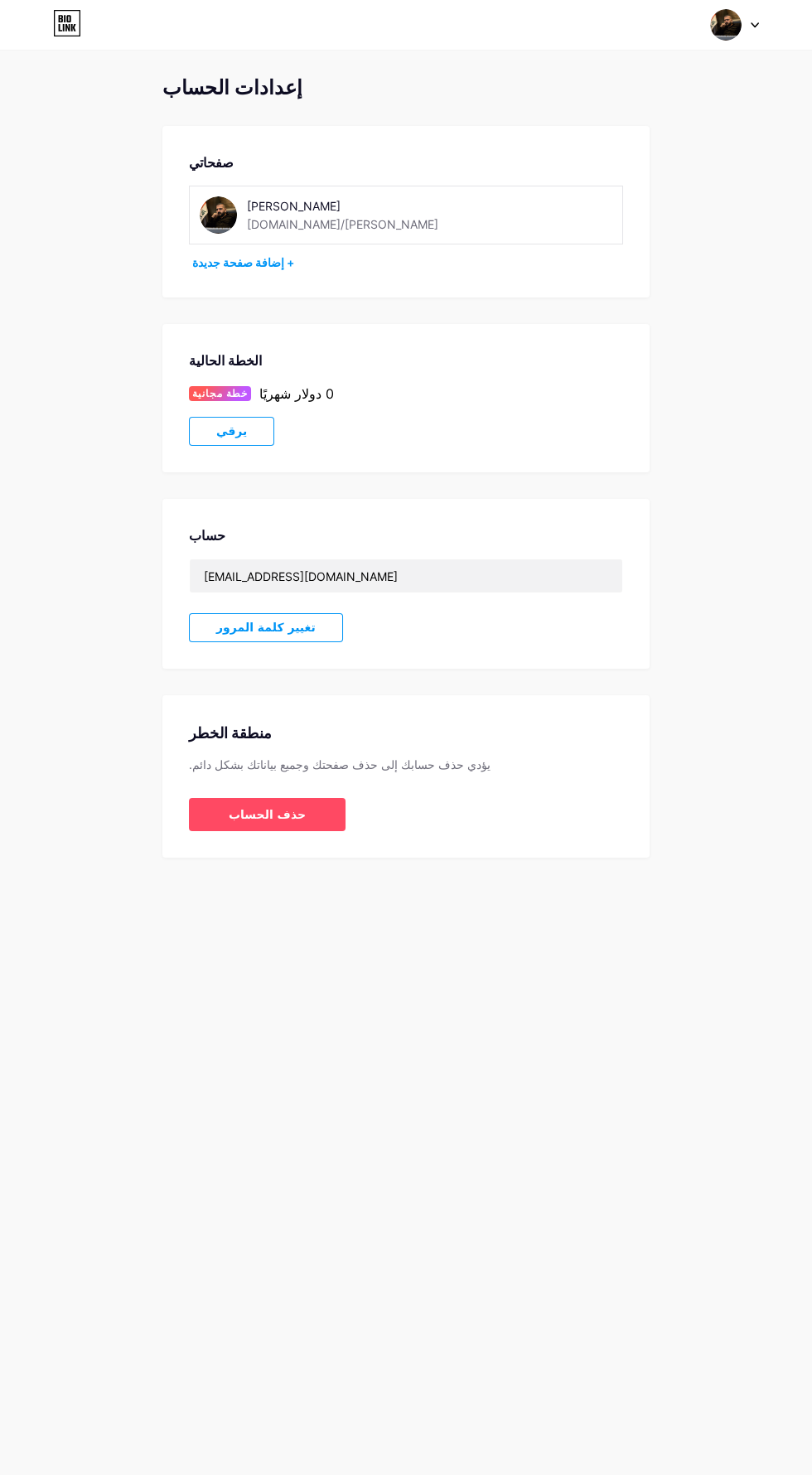
click at [754, 24] on icon at bounding box center [755, 25] width 8 height 6
click at [632, 235] on font "تسجيل الخروج" at bounding box center [604, 232] width 70 height 14
